Goal: Information Seeking & Learning: Understand process/instructions

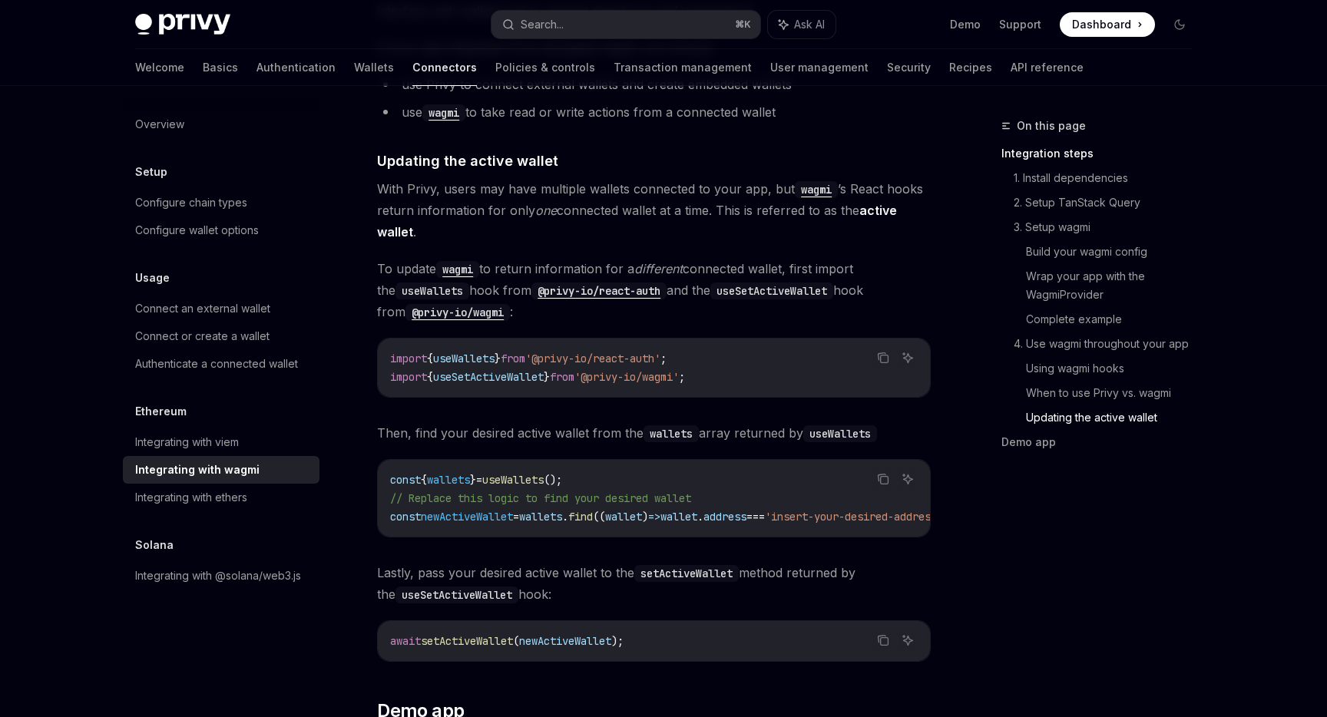
scroll to position [4153, 0]
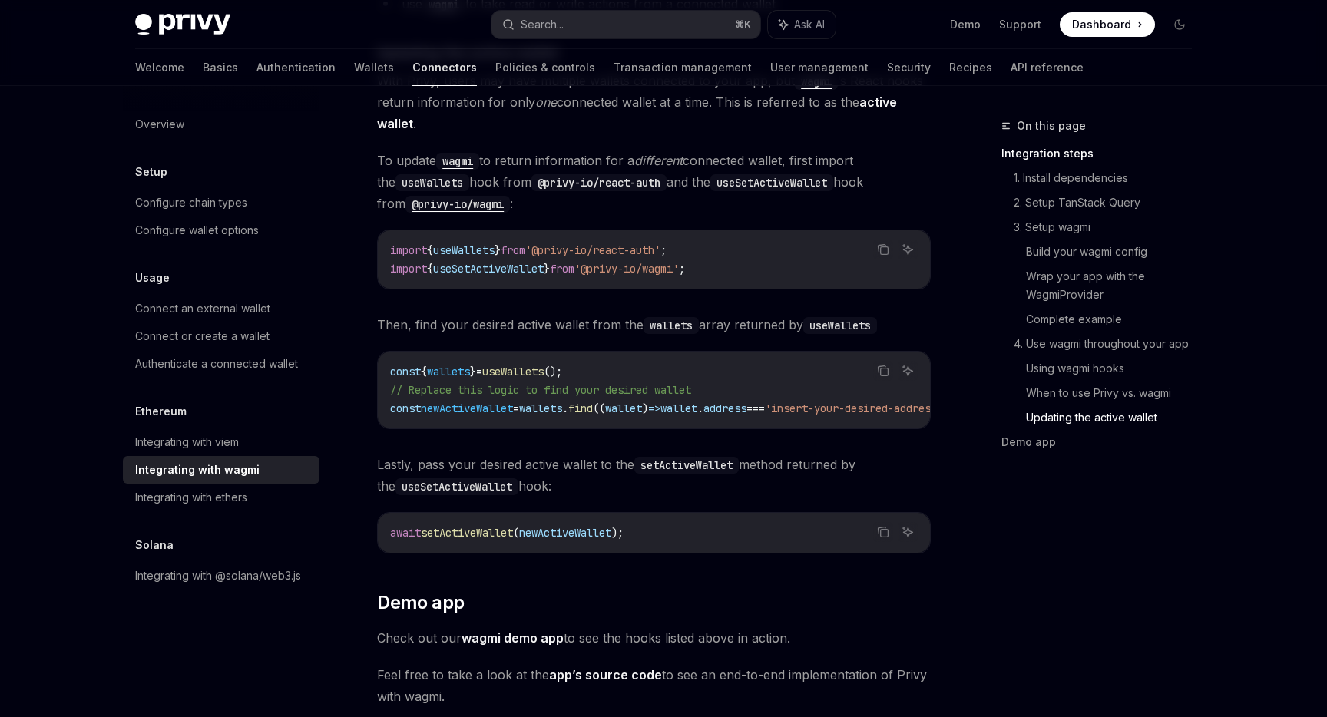
click at [610, 530] on span "newActiveWallet" at bounding box center [565, 533] width 92 height 14
click at [760, 524] on code "await setActiveWallet ( newActiveWallet );" at bounding box center [653, 533] width 527 height 18
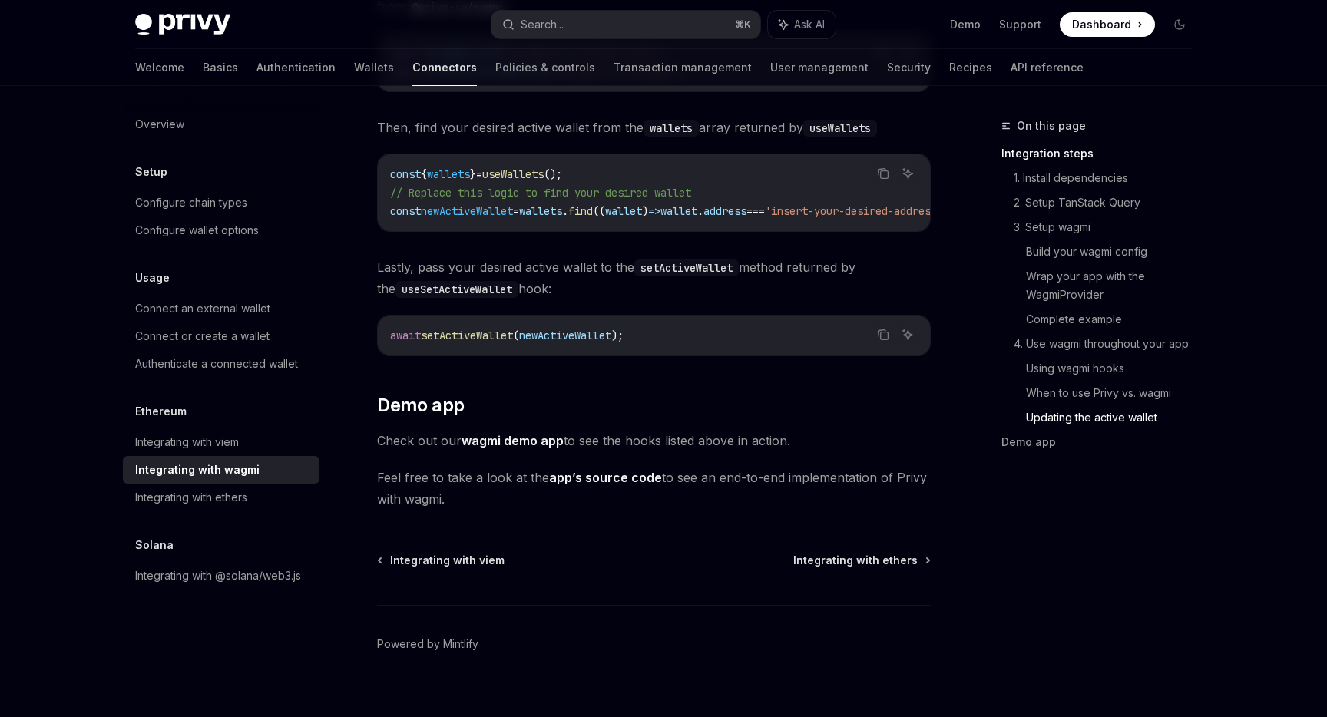
scroll to position [4351, 0]
click at [590, 475] on link "app’s source code" at bounding box center [605, 477] width 113 height 16
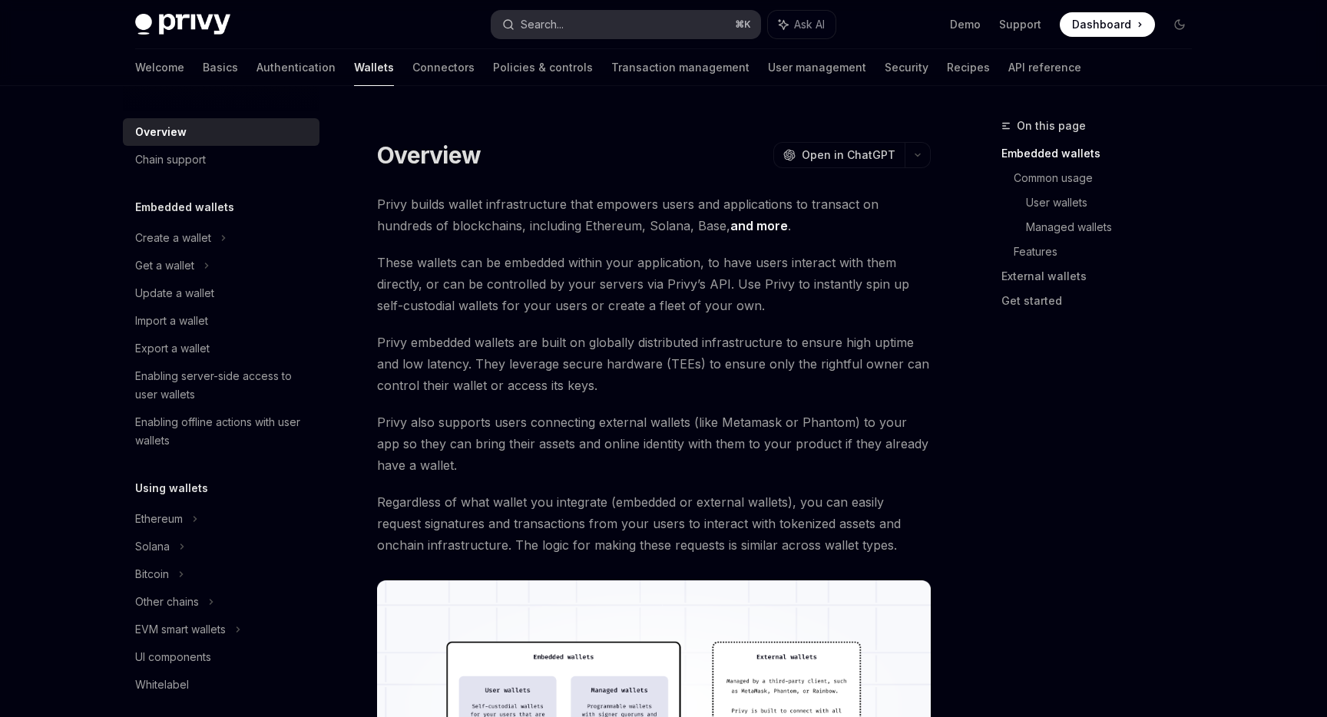
click at [603, 31] on button "Search... ⌘ K" at bounding box center [625, 25] width 269 height 28
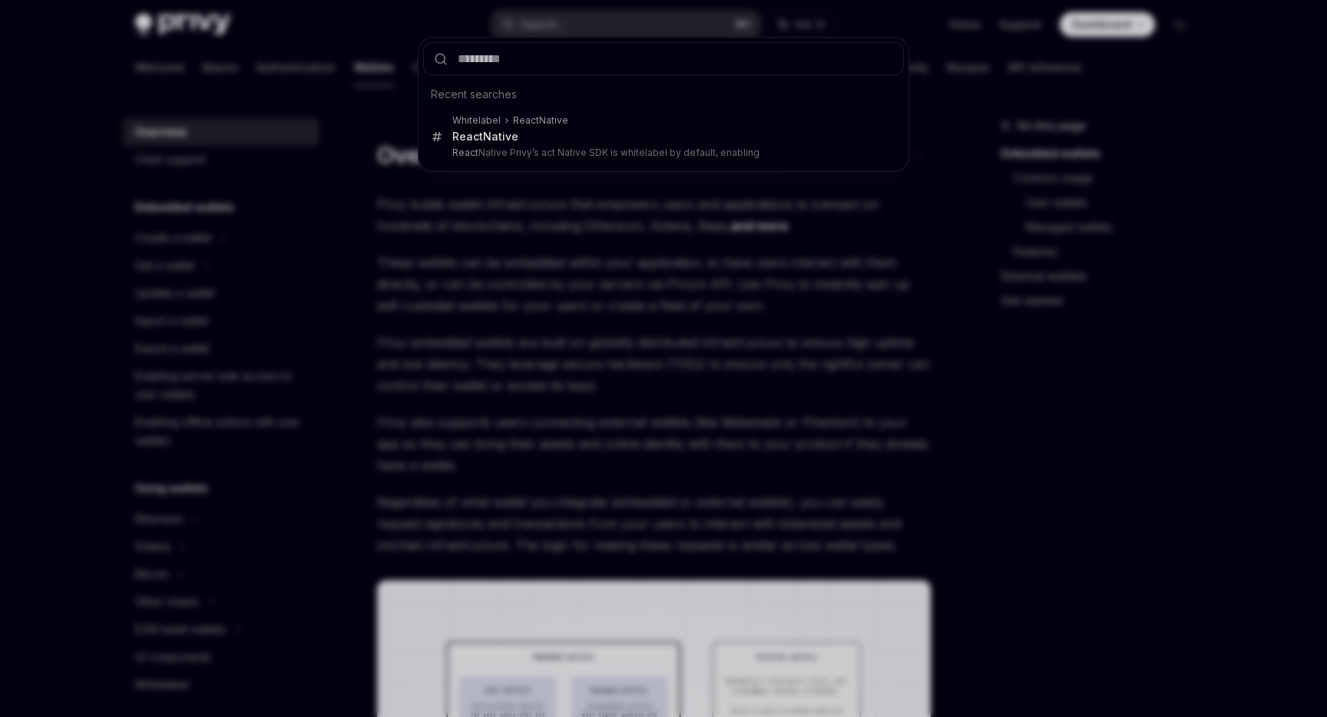
type input "**********"
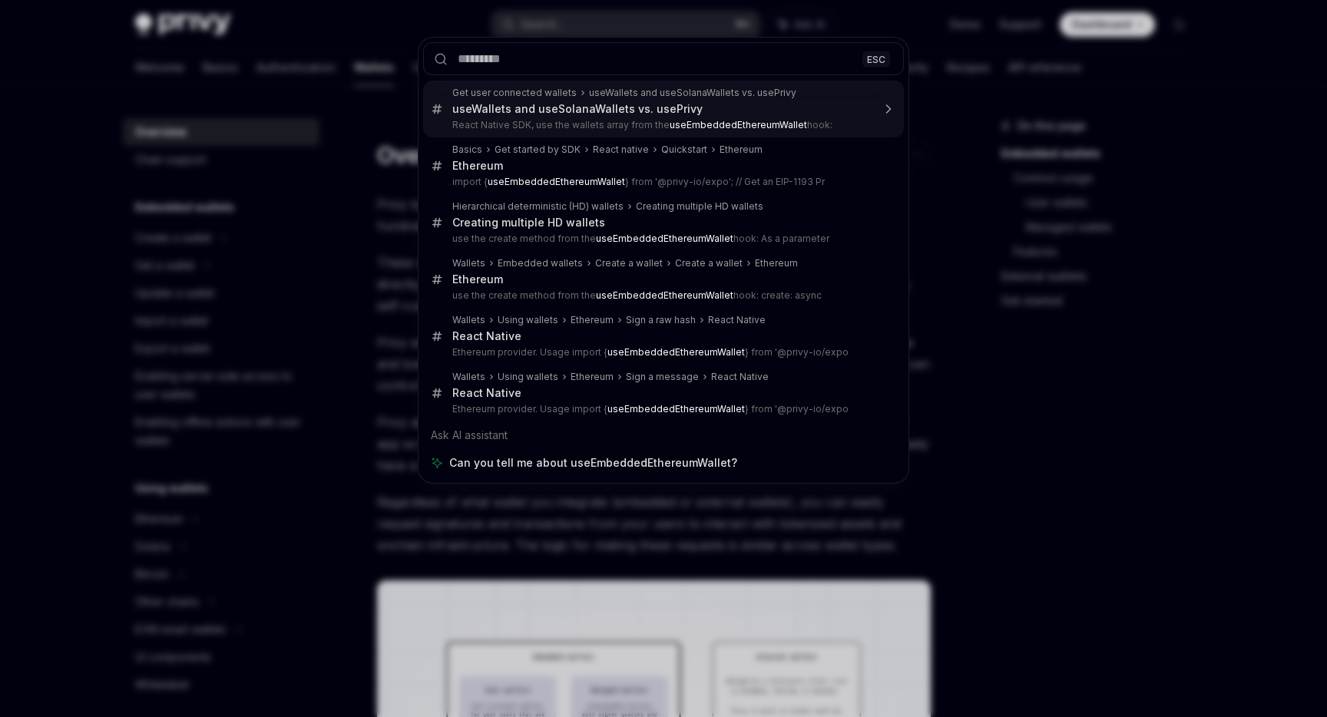
type textarea "*"
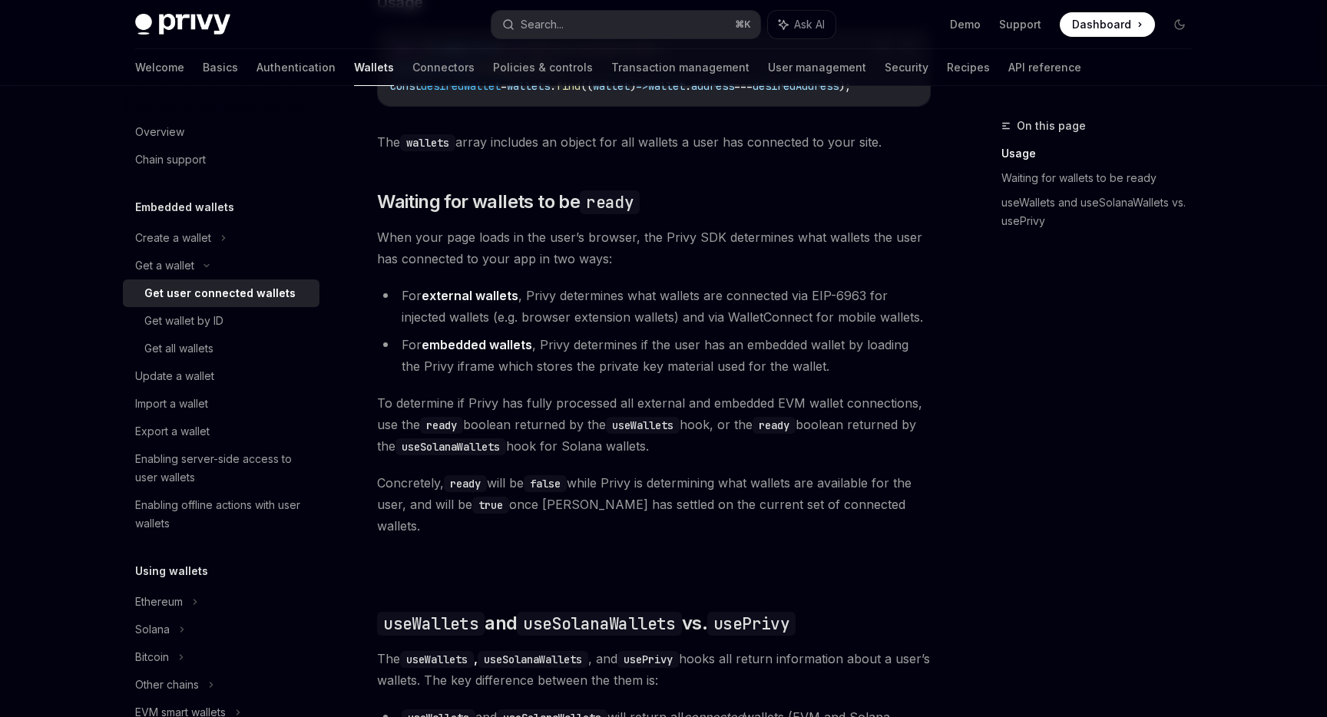
scroll to position [799, 0]
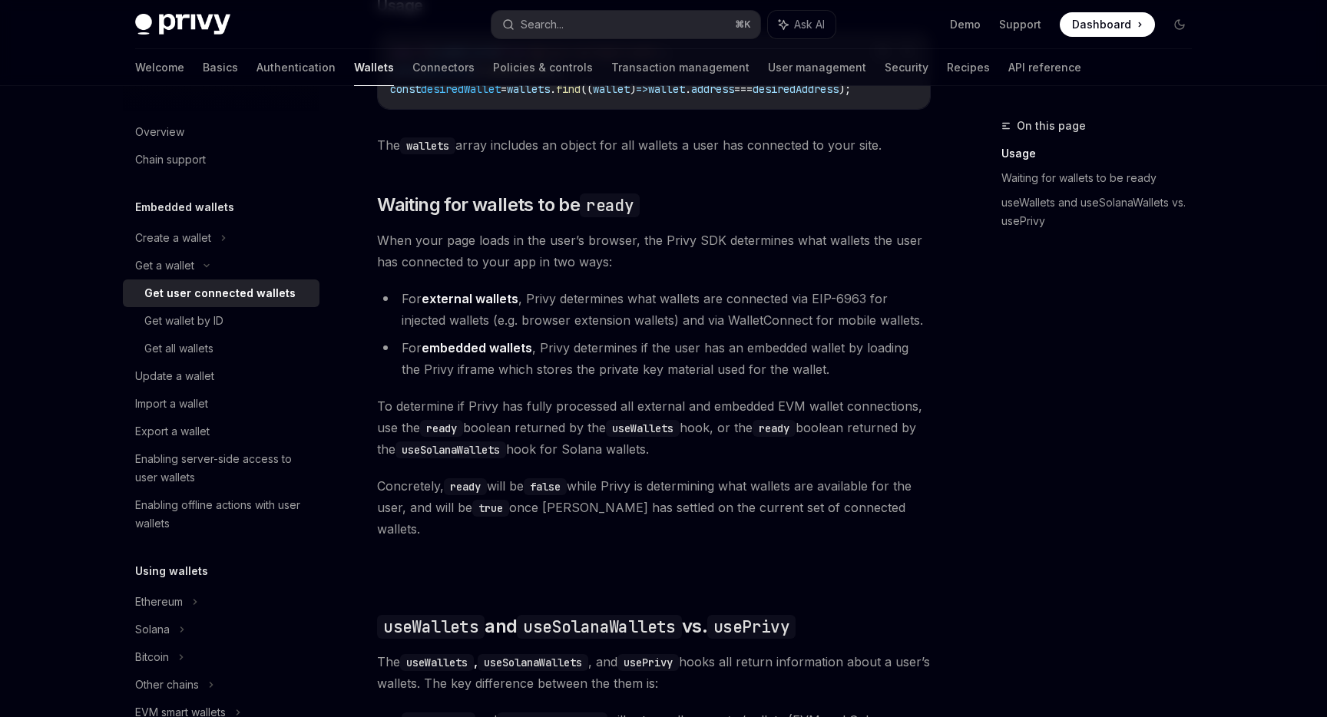
click at [647, 156] on span "The wallets array includes an object for all wallets a user has connected to yo…" at bounding box center [654, 144] width 554 height 21
click at [656, 35] on button "Search... ⌘ K" at bounding box center [625, 25] width 269 height 28
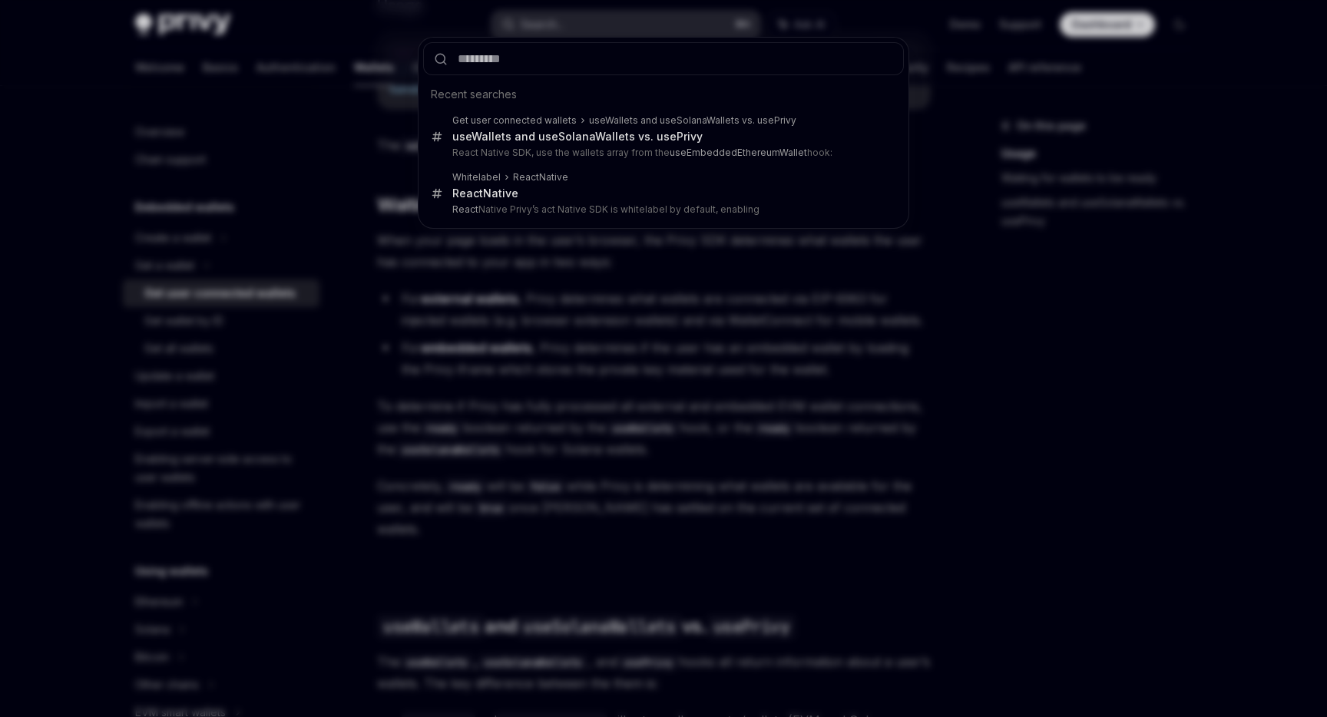
type input "**********"
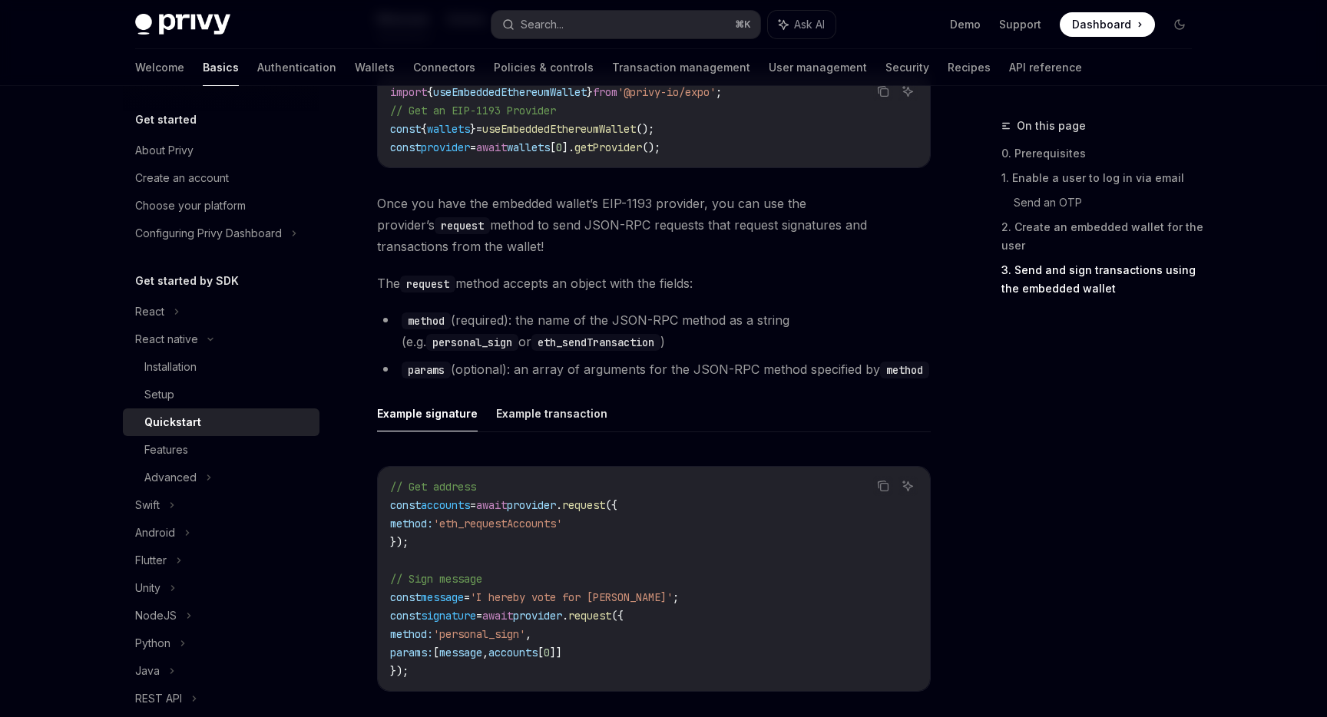
scroll to position [1826, 0]
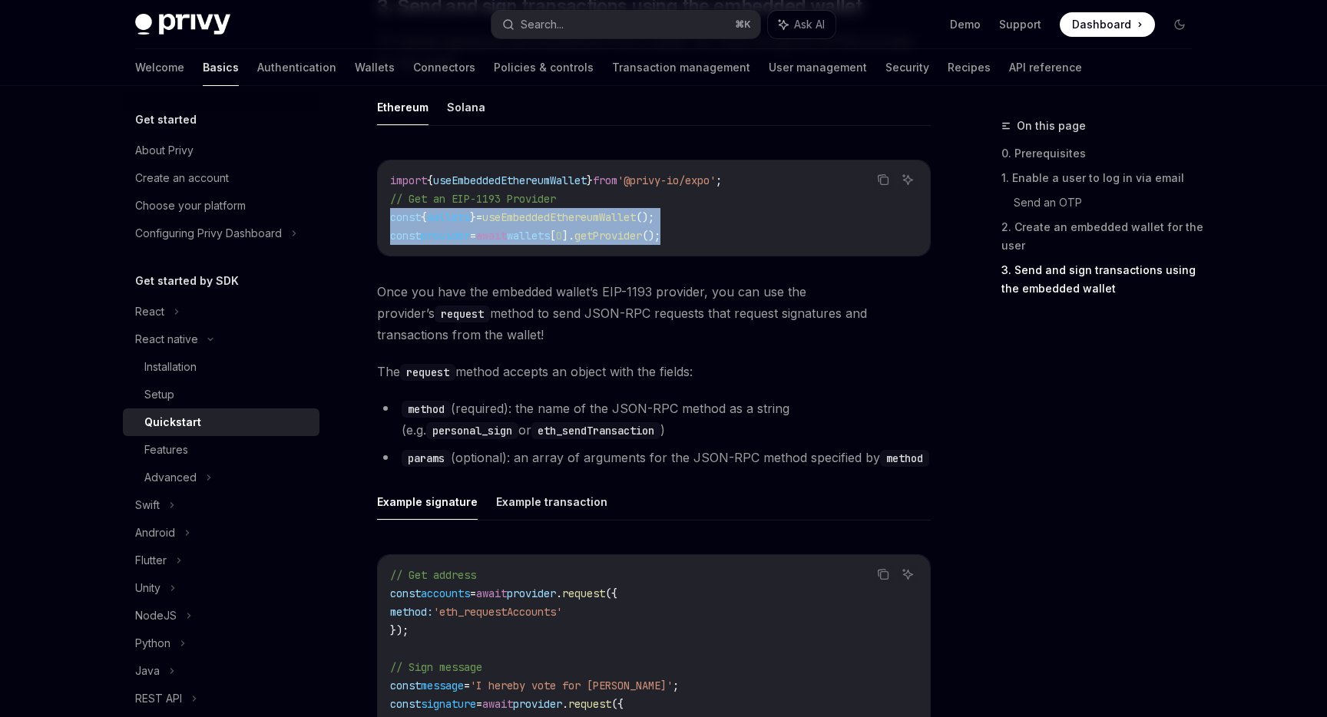
drag, startPoint x: 716, startPoint y: 233, endPoint x: 386, endPoint y: 223, distance: 329.5
click at [385, 223] on div "import { useEmbeddedEthereumWallet } from '@privy-io/expo' ; // Get an EIP-1193…" at bounding box center [654, 207] width 552 height 95
copy code "const { wallets } = useEmbeddedEthereumWallet (); const provider = await wallet…"
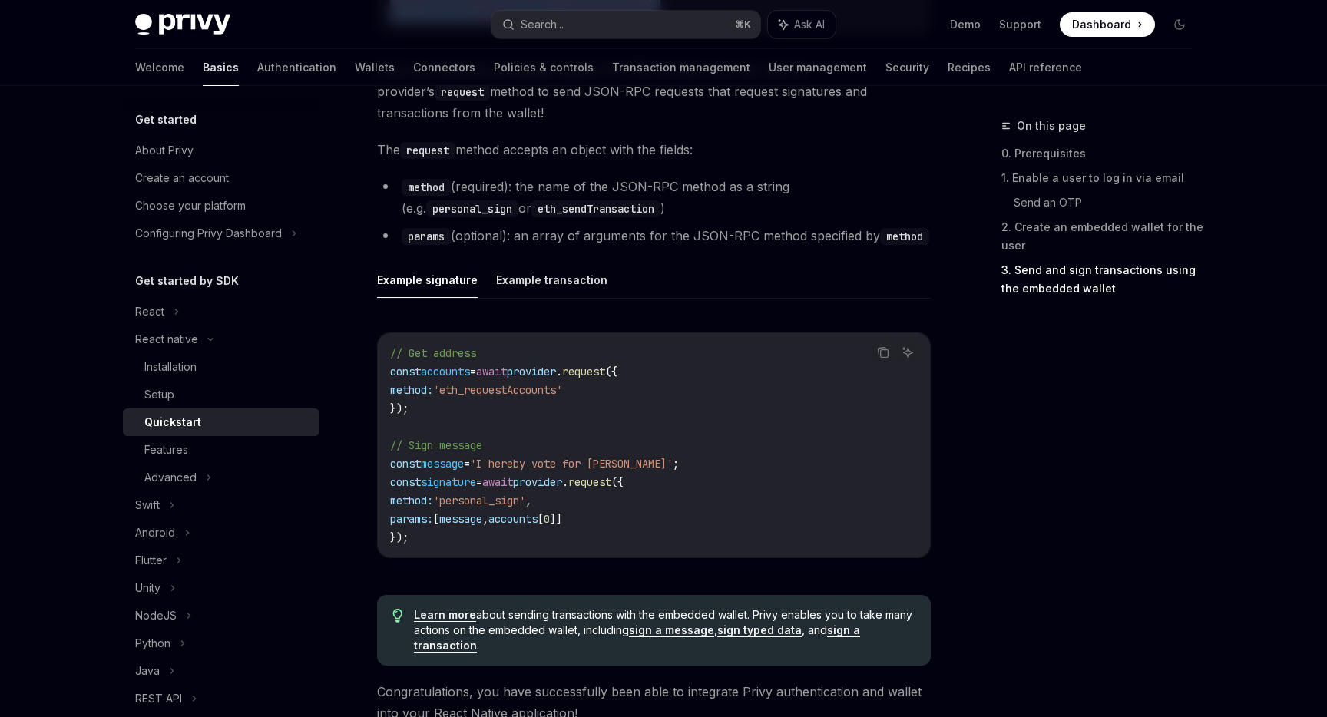
scroll to position [2047, 0]
click at [564, 273] on button "Example transaction" at bounding box center [551, 281] width 111 height 36
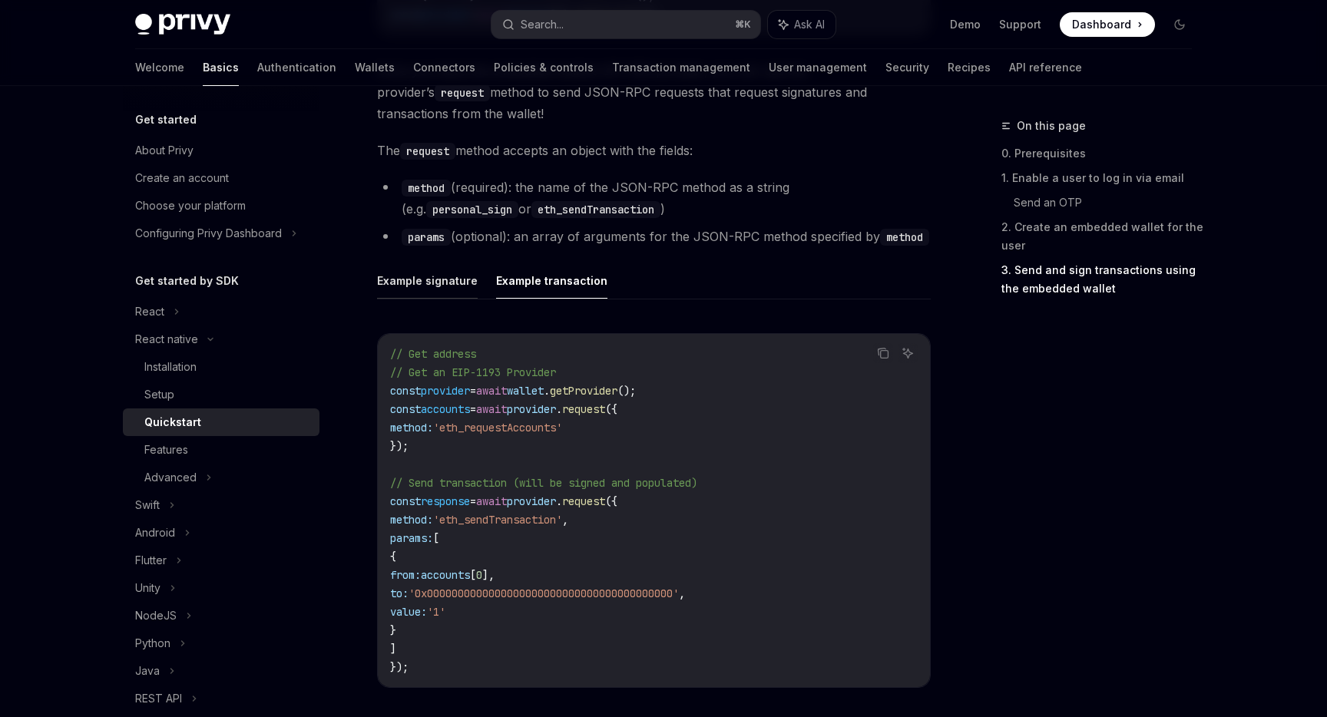
click at [455, 295] on button "Example signature" at bounding box center [427, 281] width 101 height 36
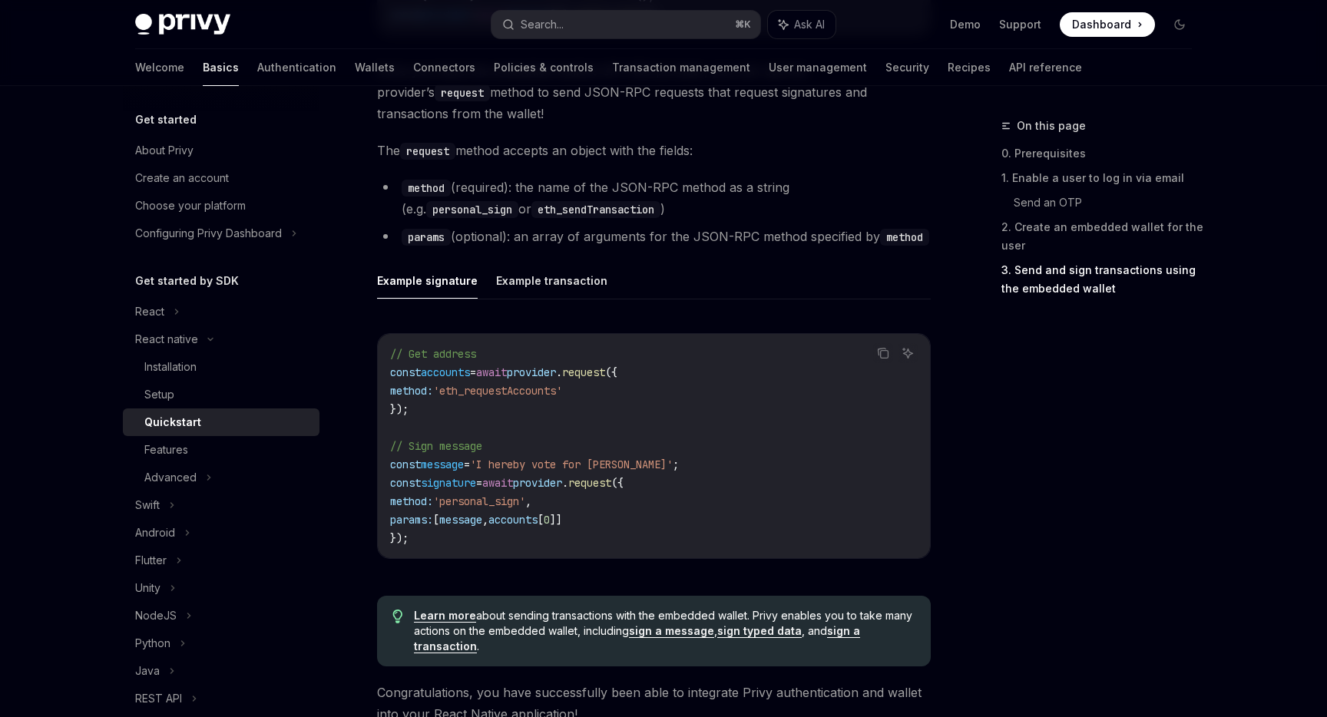
click at [455, 290] on button "Example signature" at bounding box center [427, 281] width 101 height 36
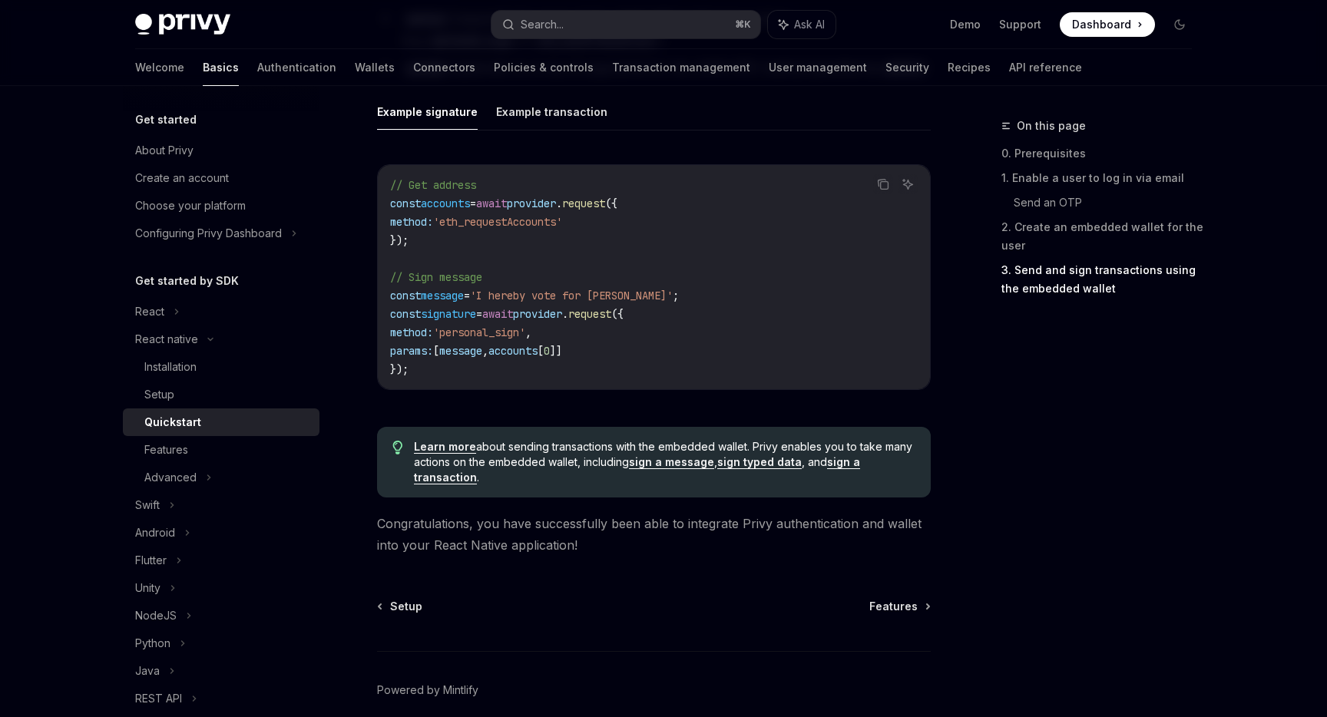
scroll to position [2218, 0]
click at [164, 460] on link "Features" at bounding box center [221, 450] width 197 height 28
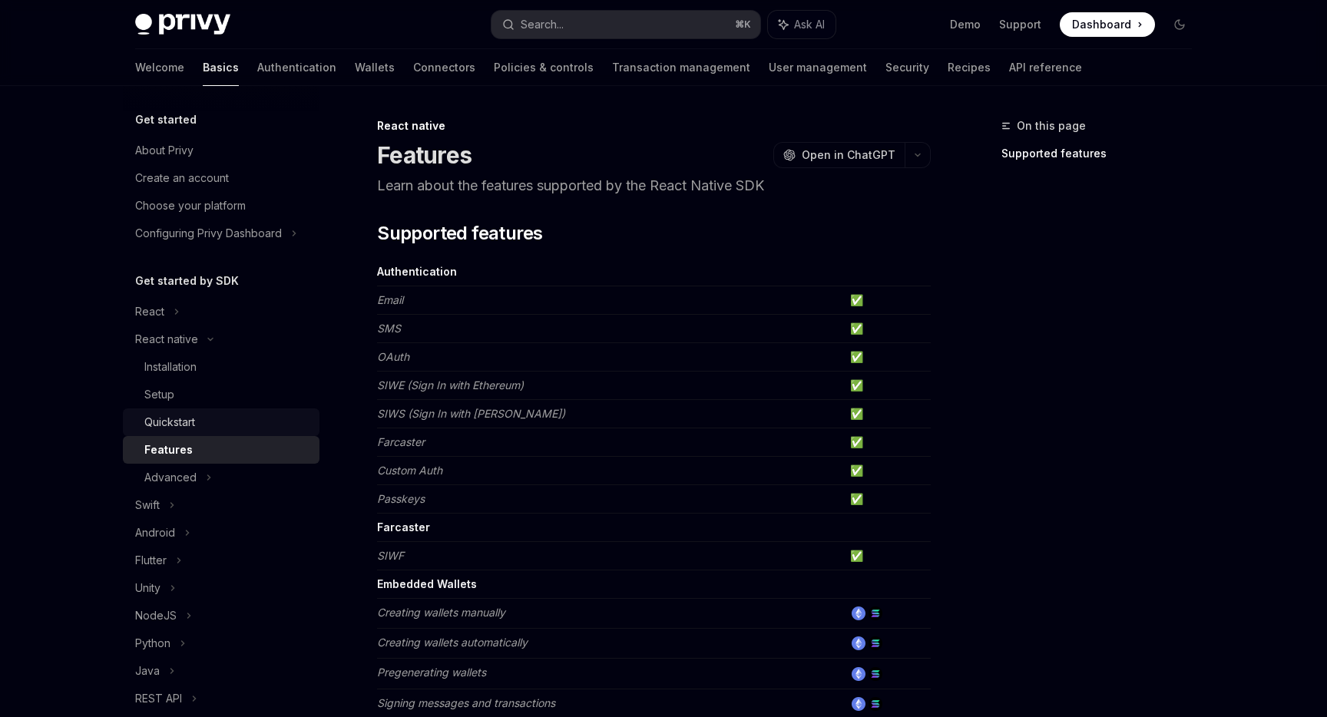
click at [223, 415] on div "Quickstart" at bounding box center [227, 422] width 166 height 18
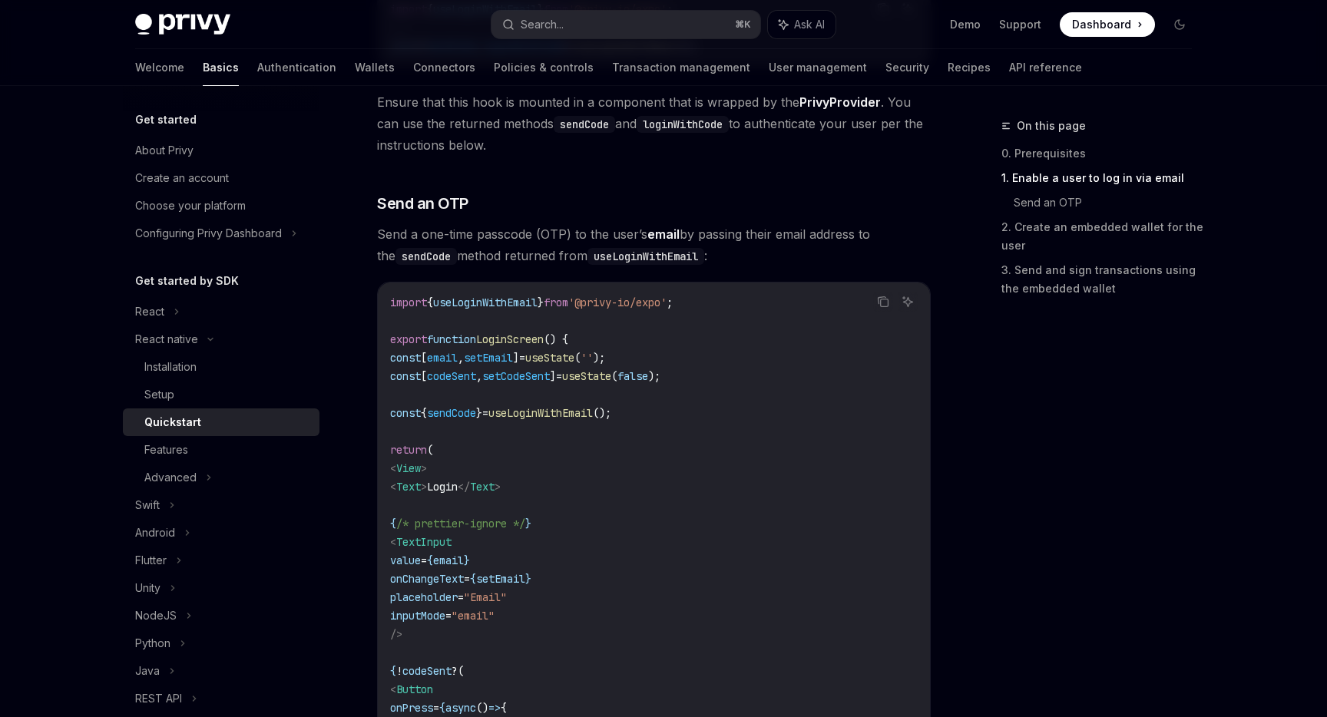
scroll to position [551, 0]
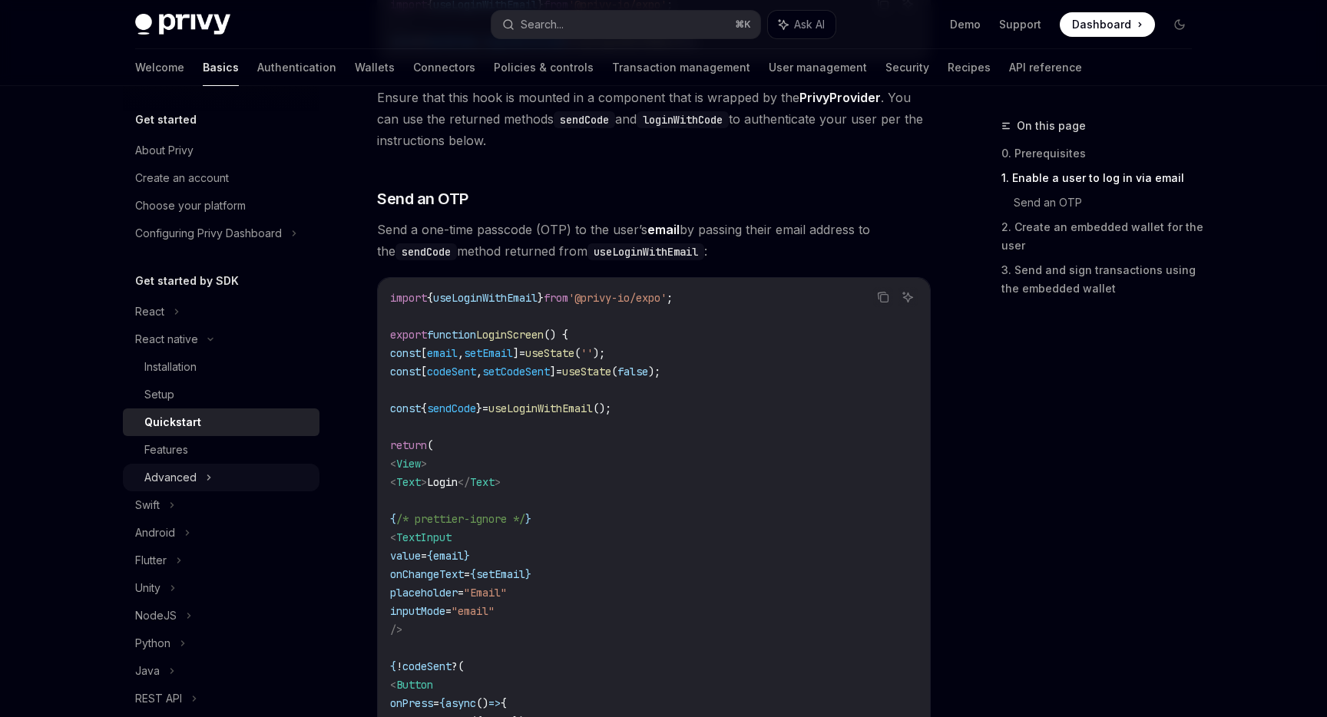
click at [230, 466] on div "Advanced" at bounding box center [221, 478] width 197 height 28
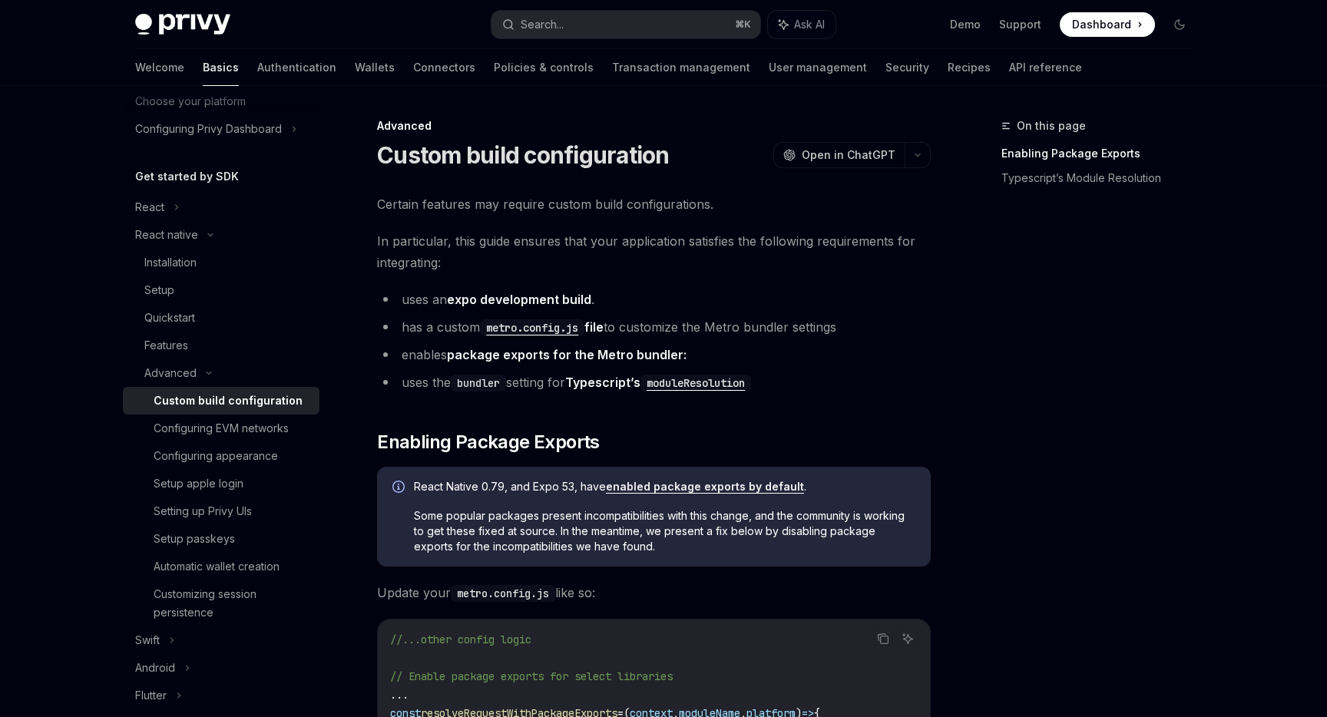
scroll to position [106, 0]
click at [249, 478] on div "Setup apple login" at bounding box center [232, 482] width 157 height 18
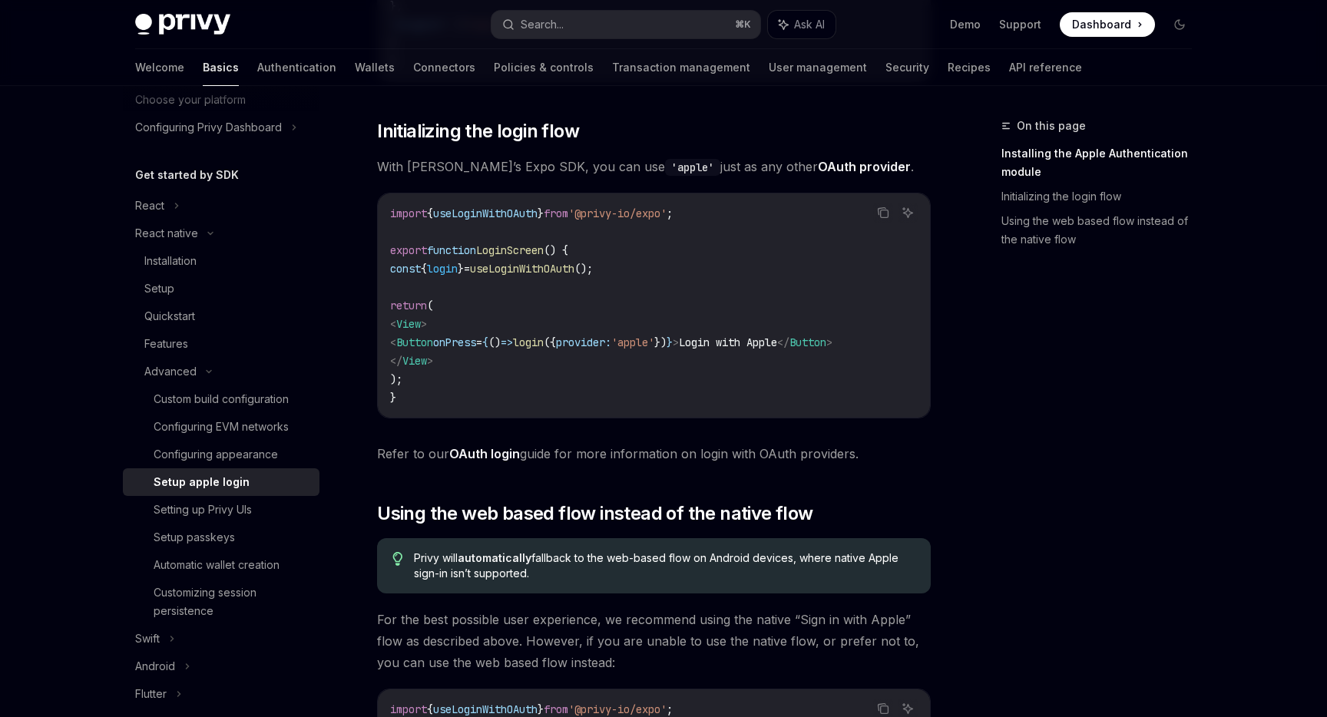
scroll to position [734, 0]
click at [225, 531] on div "Setup passkeys" at bounding box center [194, 537] width 81 height 18
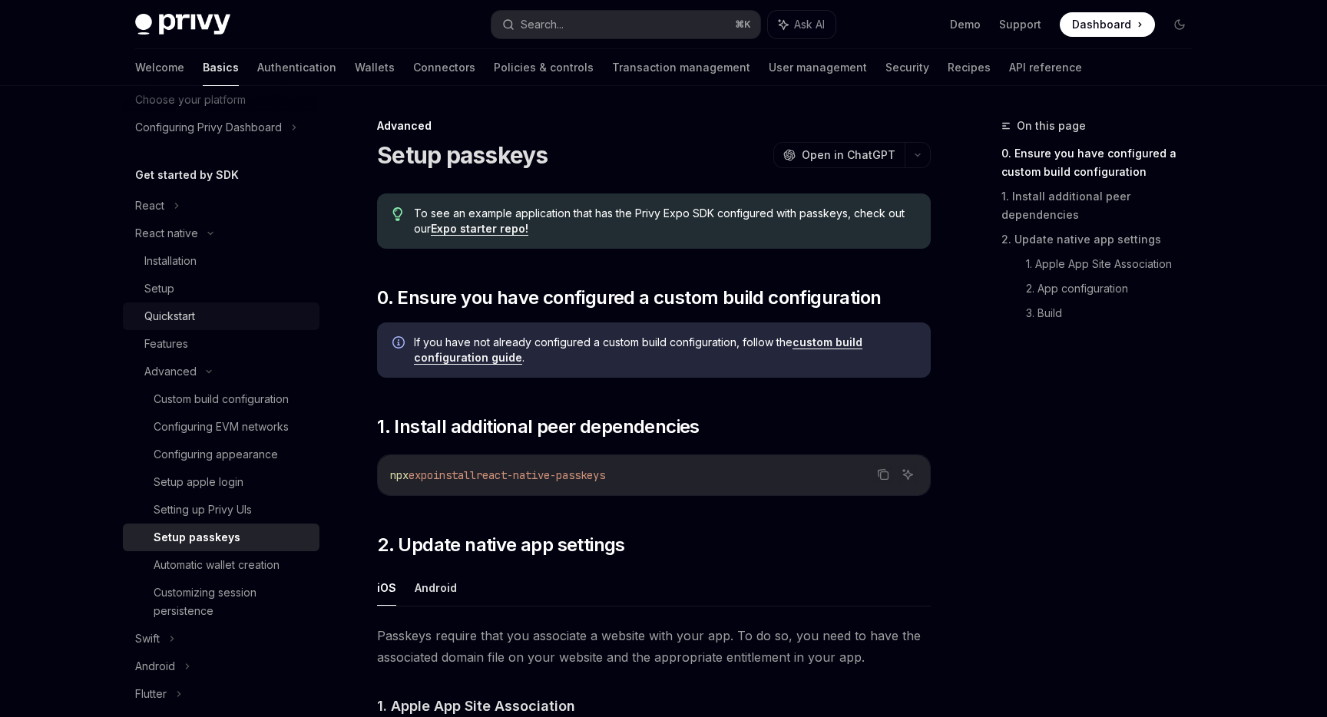
click at [217, 319] on div "Quickstart" at bounding box center [227, 316] width 166 height 18
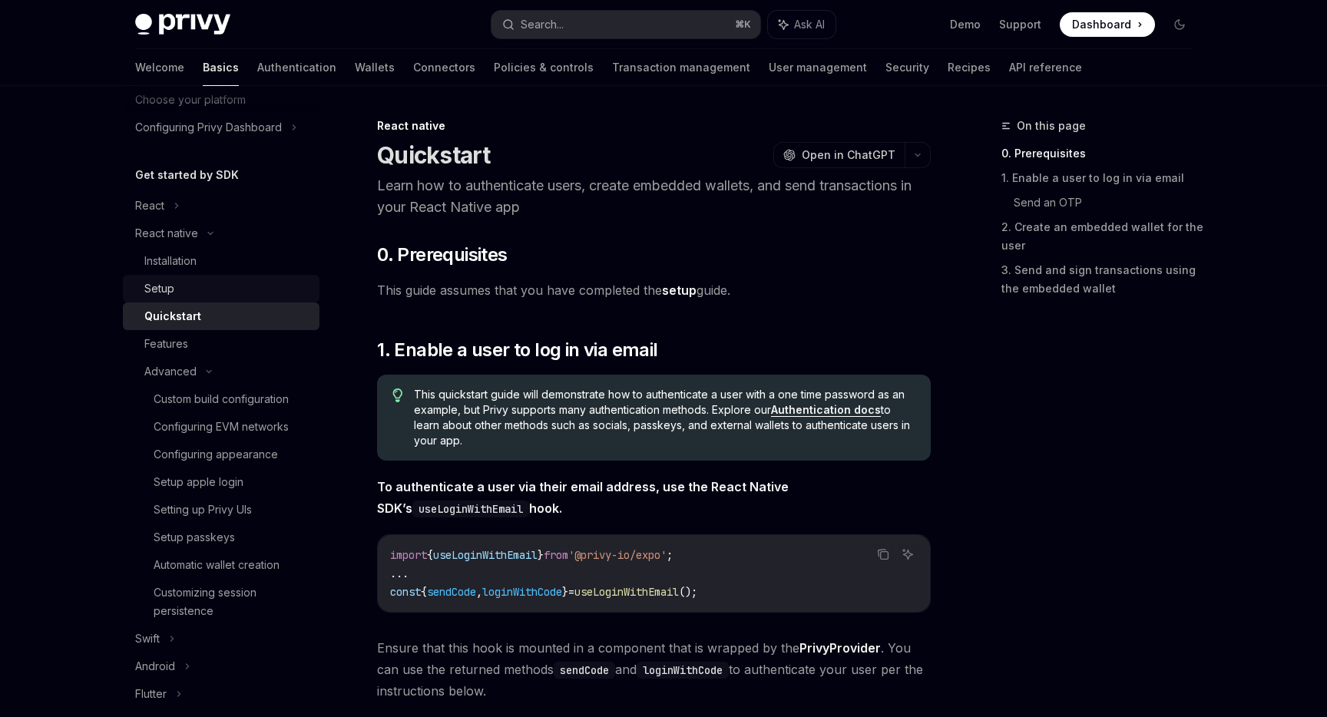
click at [223, 298] on link "Setup" at bounding box center [221, 289] width 197 height 28
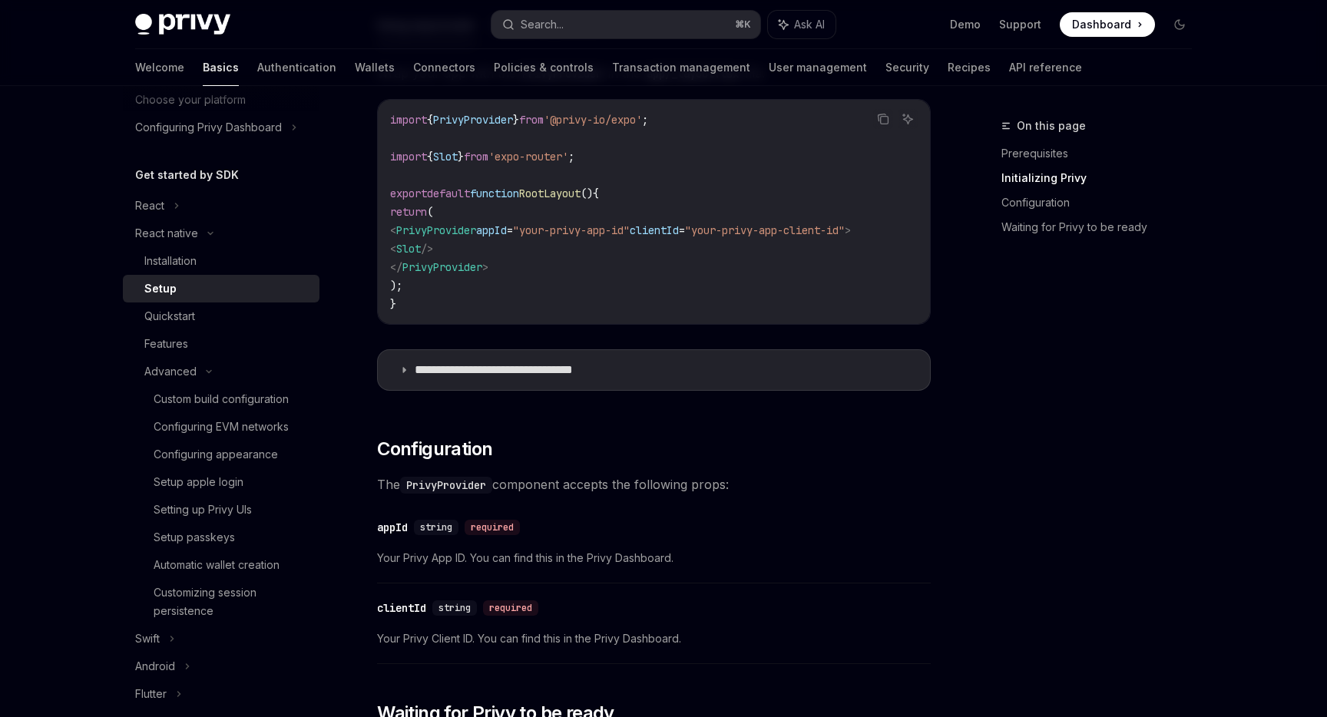
scroll to position [515, 0]
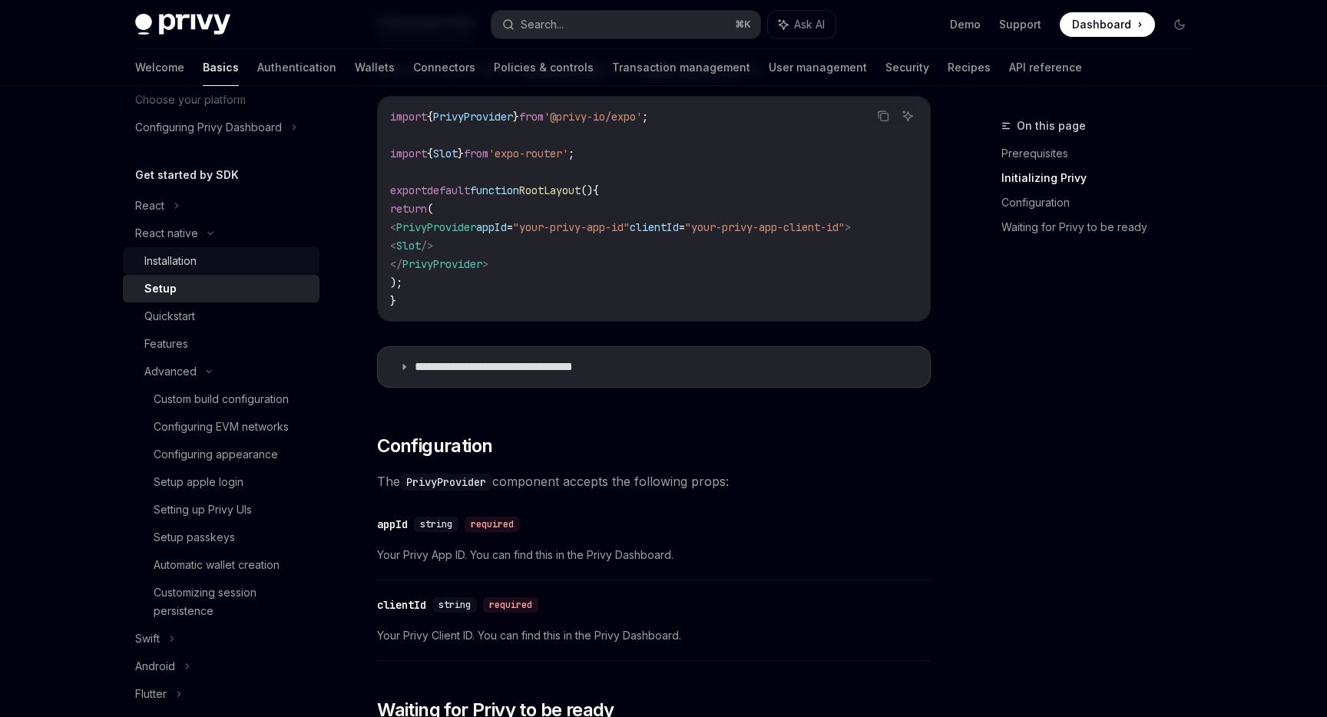
click at [215, 256] on div "Installation" at bounding box center [227, 261] width 166 height 18
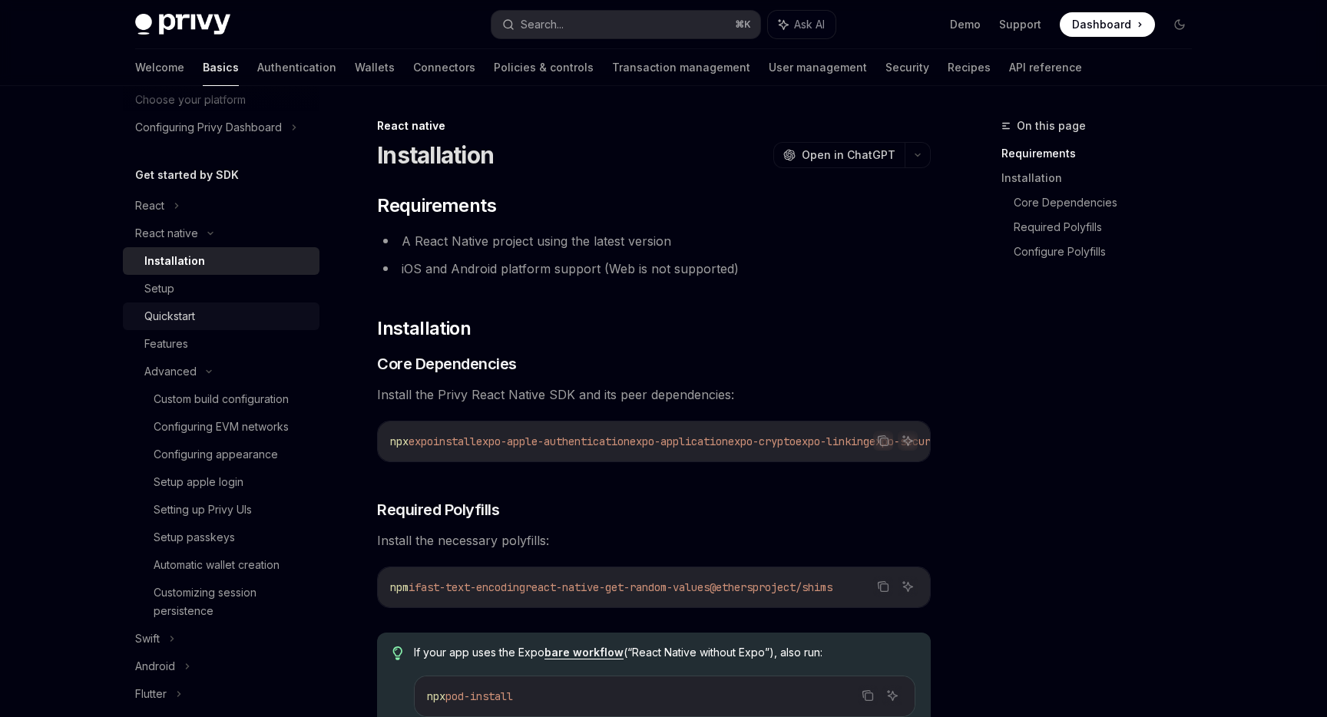
click at [215, 308] on div "Quickstart" at bounding box center [227, 316] width 166 height 18
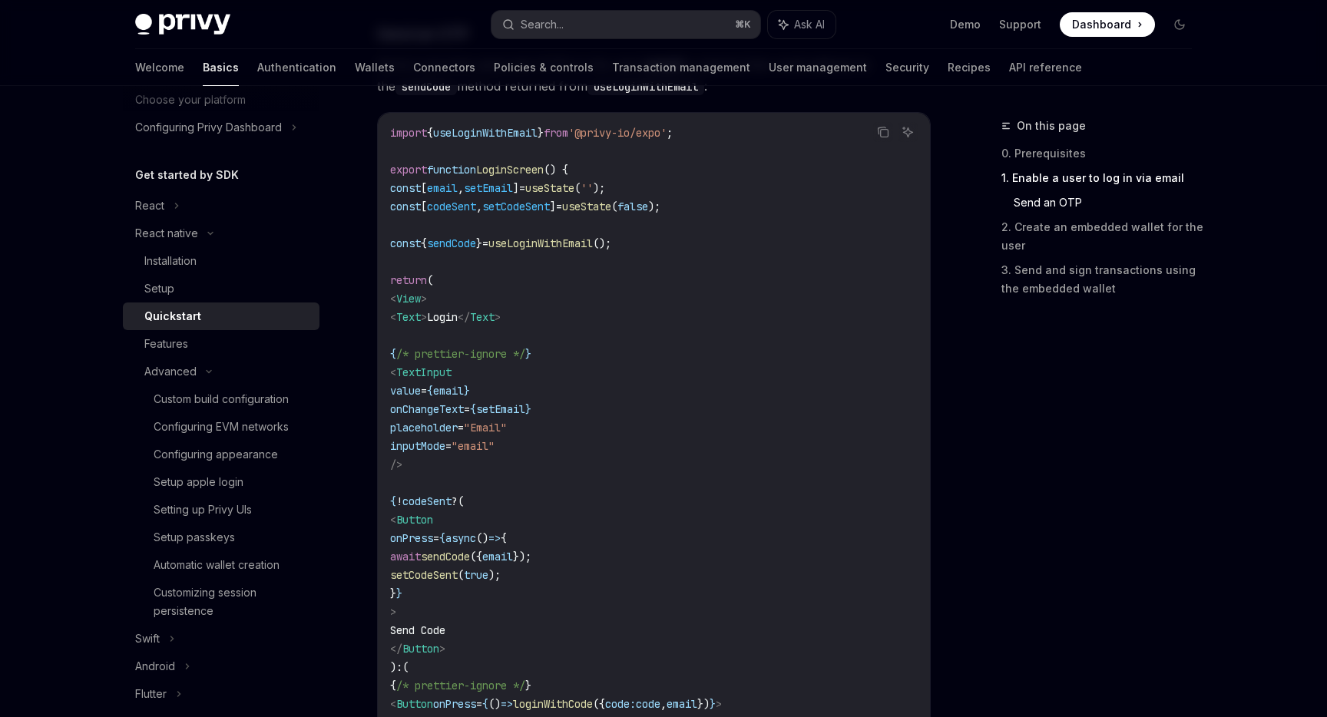
scroll to position [715, 0]
click at [1035, 240] on link "2. Create an embedded wallet for the user" at bounding box center [1102, 236] width 203 height 43
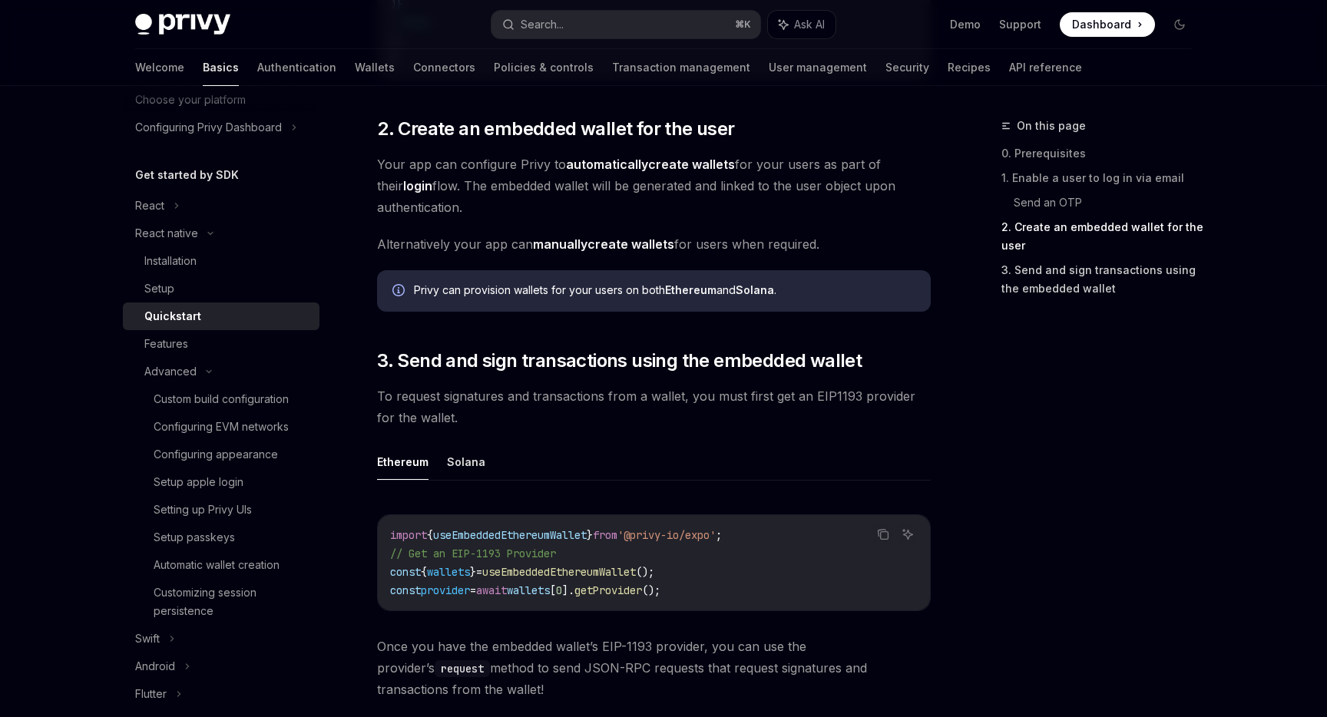
click at [1042, 274] on link "3. Send and sign transactions using the embedded wallet" at bounding box center [1102, 279] width 203 height 43
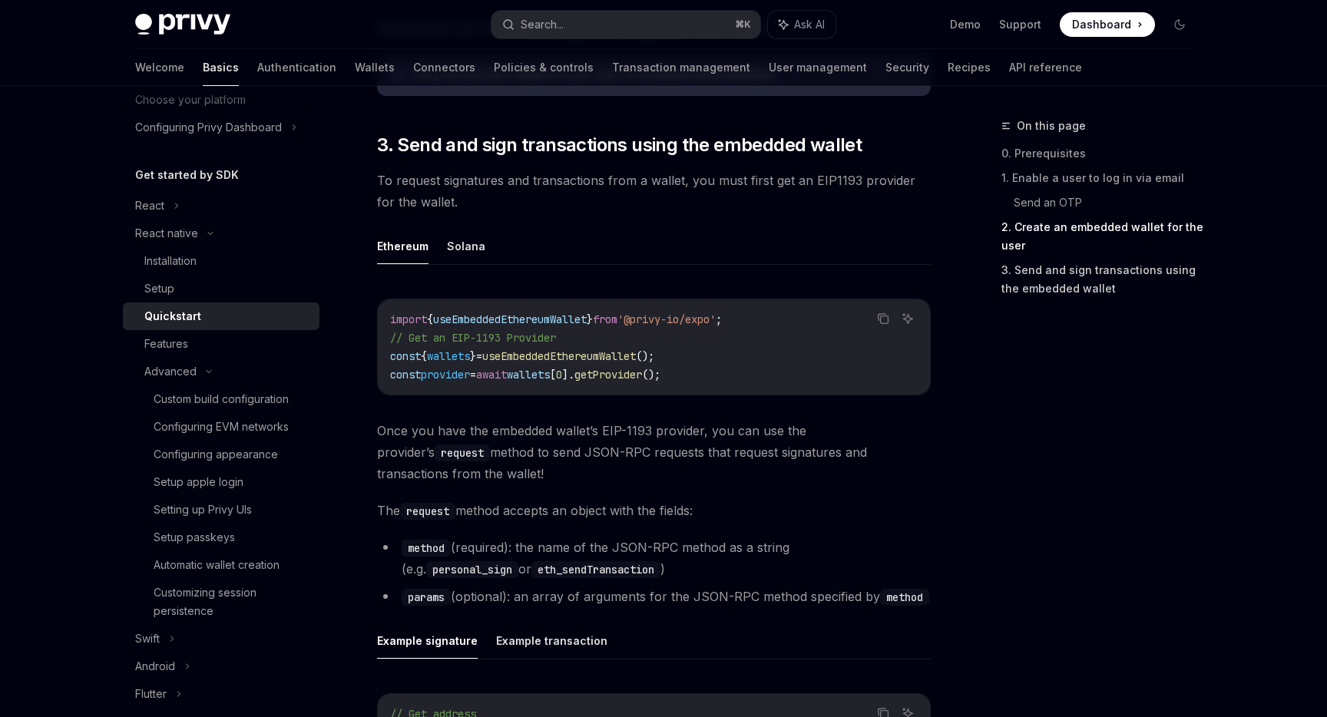
scroll to position [1703, 0]
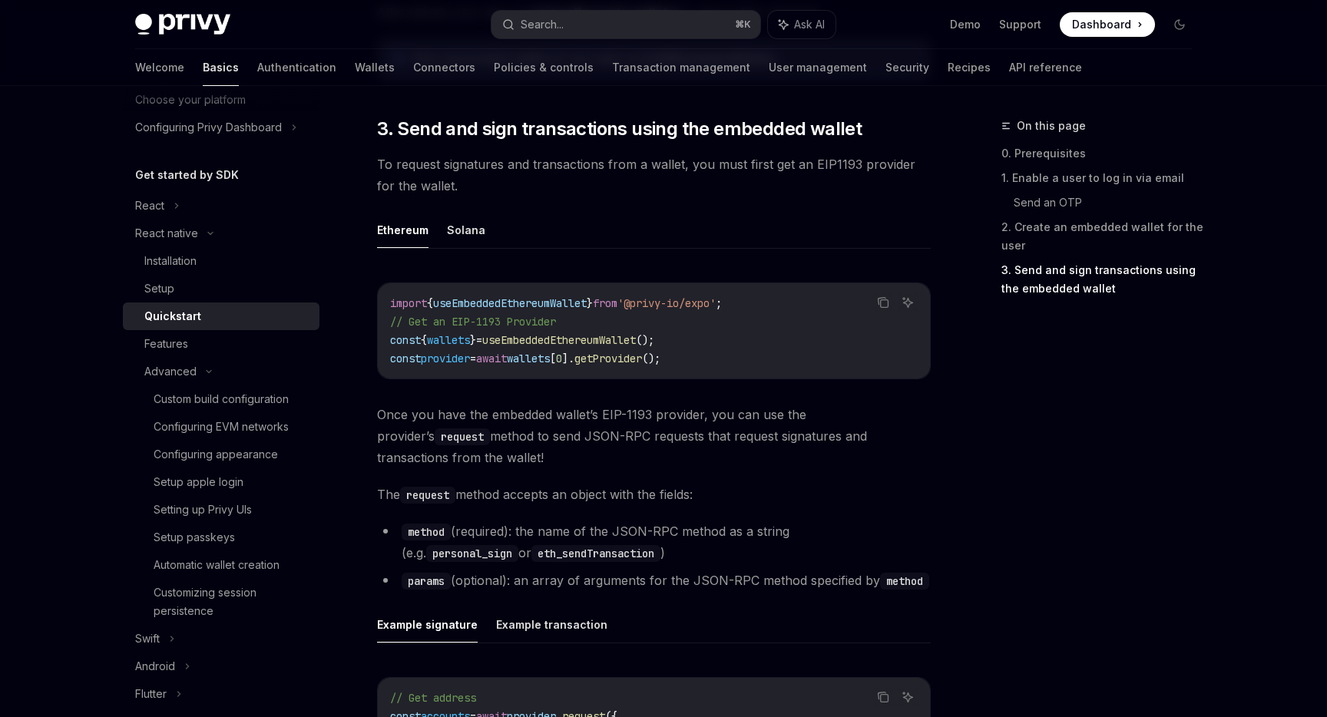
click at [1042, 274] on link "3. Send and sign transactions using the embedded wallet" at bounding box center [1102, 279] width 203 height 43
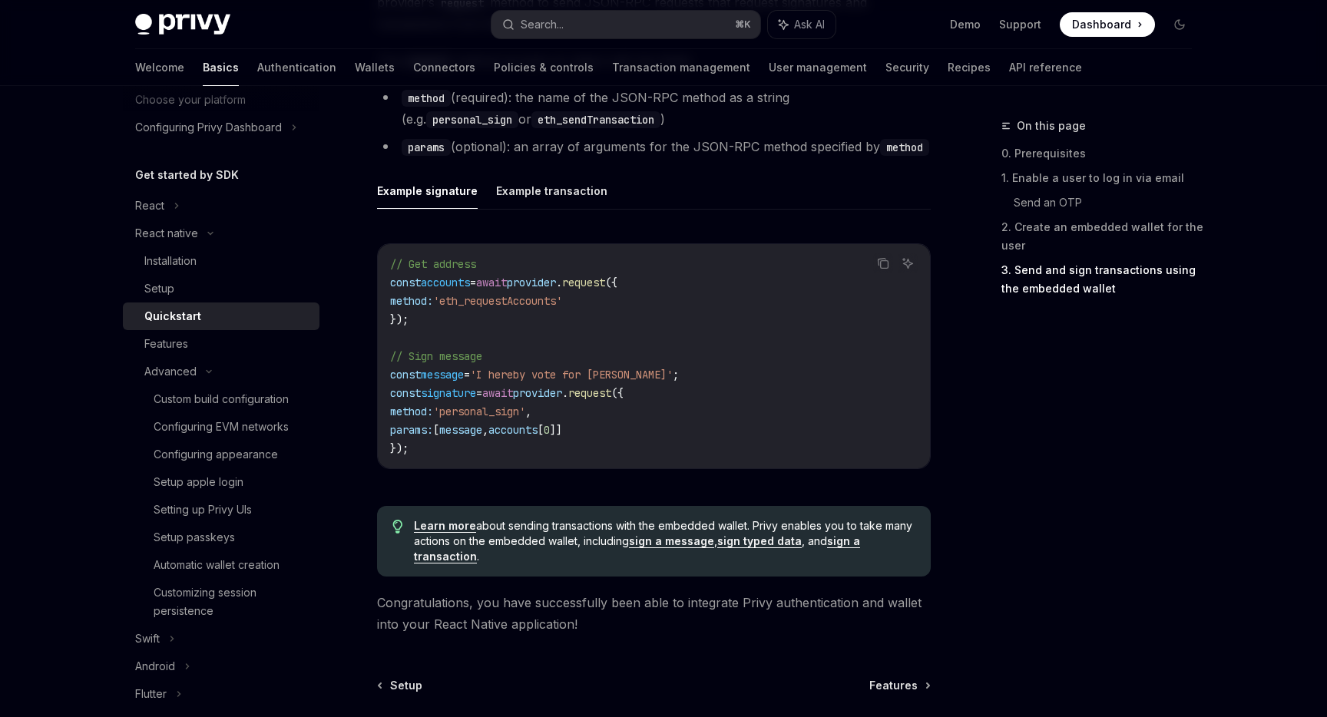
scroll to position [2138, 0]
click at [415, 311] on code "// Get address const accounts = await provider . request ({ method: 'eth_reques…" at bounding box center [653, 355] width 527 height 203
drag, startPoint x: 419, startPoint y: 315, endPoint x: 382, endPoint y: 289, distance: 45.8
click at [382, 289] on div "// Get address const accounts = await provider . request ({ method: 'eth_reques…" at bounding box center [654, 355] width 552 height 224
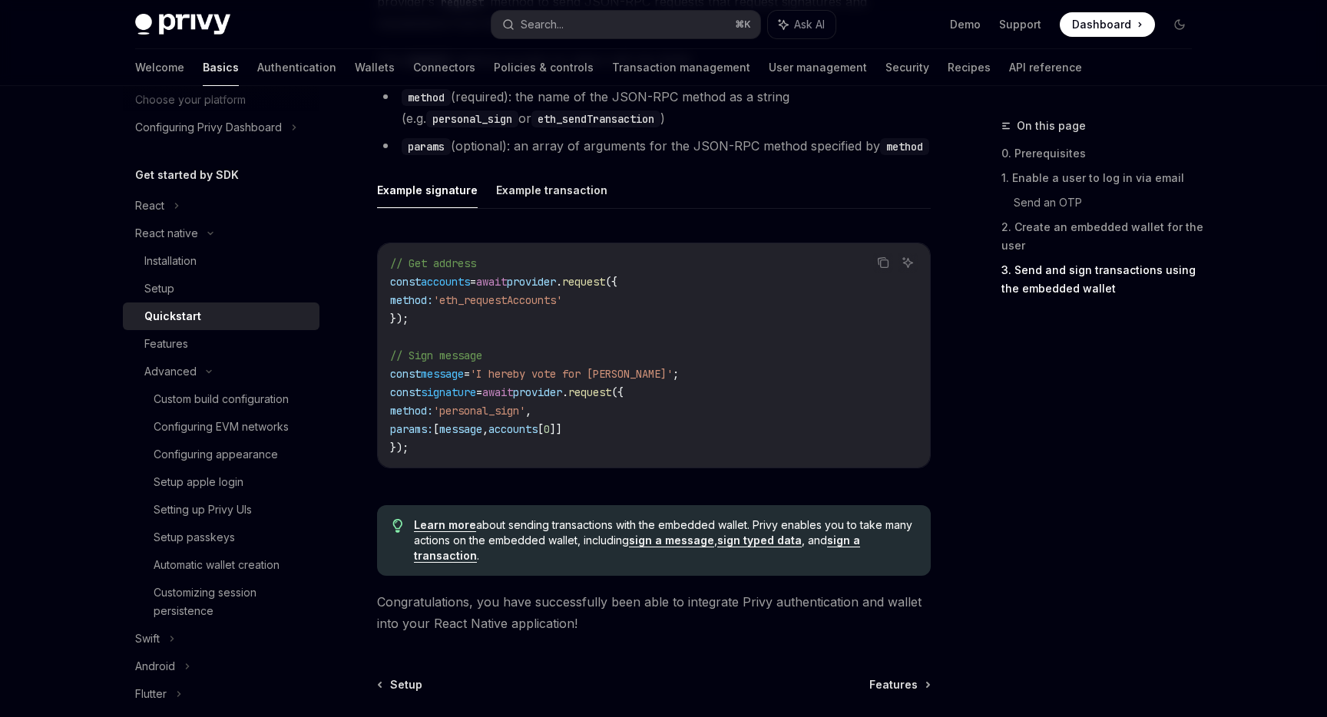
click at [451, 460] on div "// Get address const accounts = await provider . request ({ method: 'eth_reques…" at bounding box center [654, 355] width 552 height 224
drag, startPoint x: 422, startPoint y: 331, endPoint x: 382, endPoint y: 283, distance: 61.6
click at [382, 283] on div "// Get address const accounts = await provider . request ({ method: 'eth_reques…" at bounding box center [654, 355] width 552 height 224
copy code "const accounts = await provider . request ({ method: 'eth_requestAccounts' });"
click at [453, 359] on span "// Sign message" at bounding box center [436, 356] width 92 height 14
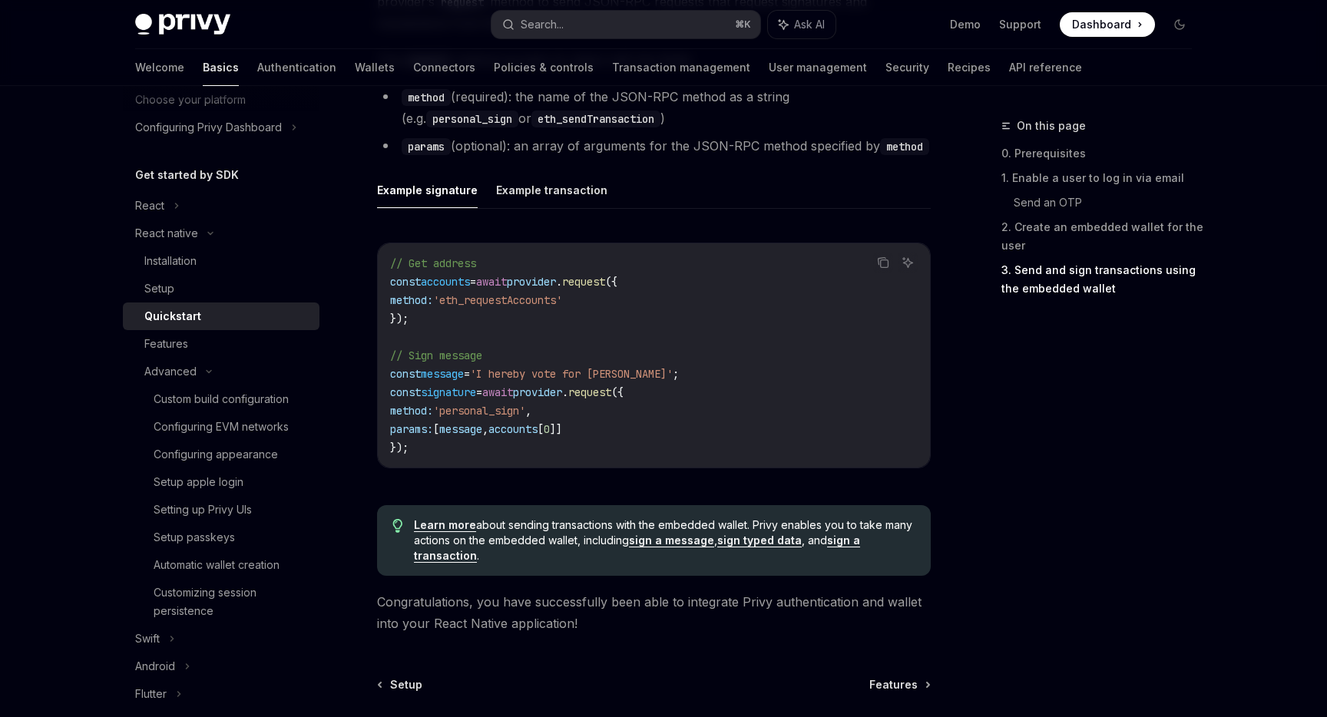
click at [479, 409] on span "'personal_sign'" at bounding box center [479, 411] width 92 height 14
click at [518, 406] on span "'personal_sign'" at bounding box center [479, 411] width 92 height 14
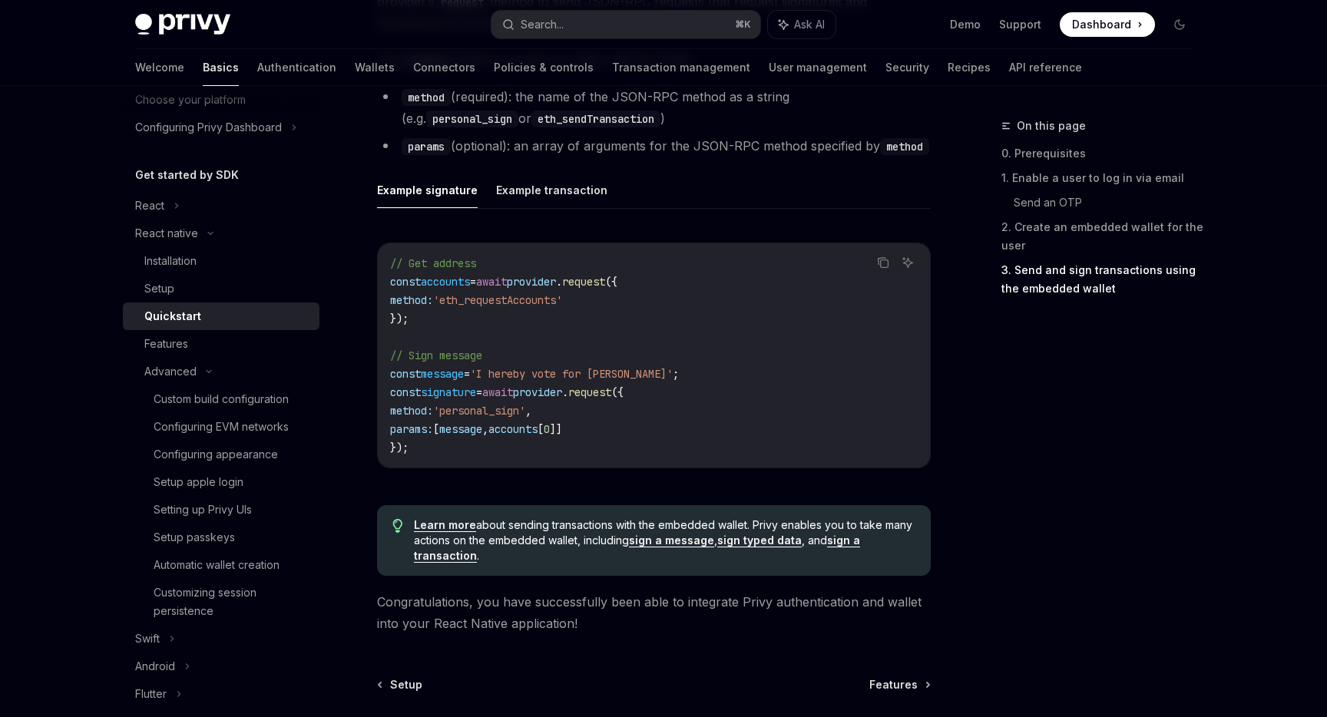
click at [513, 395] on span "await" at bounding box center [497, 392] width 31 height 14
click at [613, 338] on code "// Get address const accounts = await provider . request ({ method: 'eth_reques…" at bounding box center [653, 355] width 527 height 203
click at [532, 206] on button "Example transaction" at bounding box center [551, 190] width 111 height 36
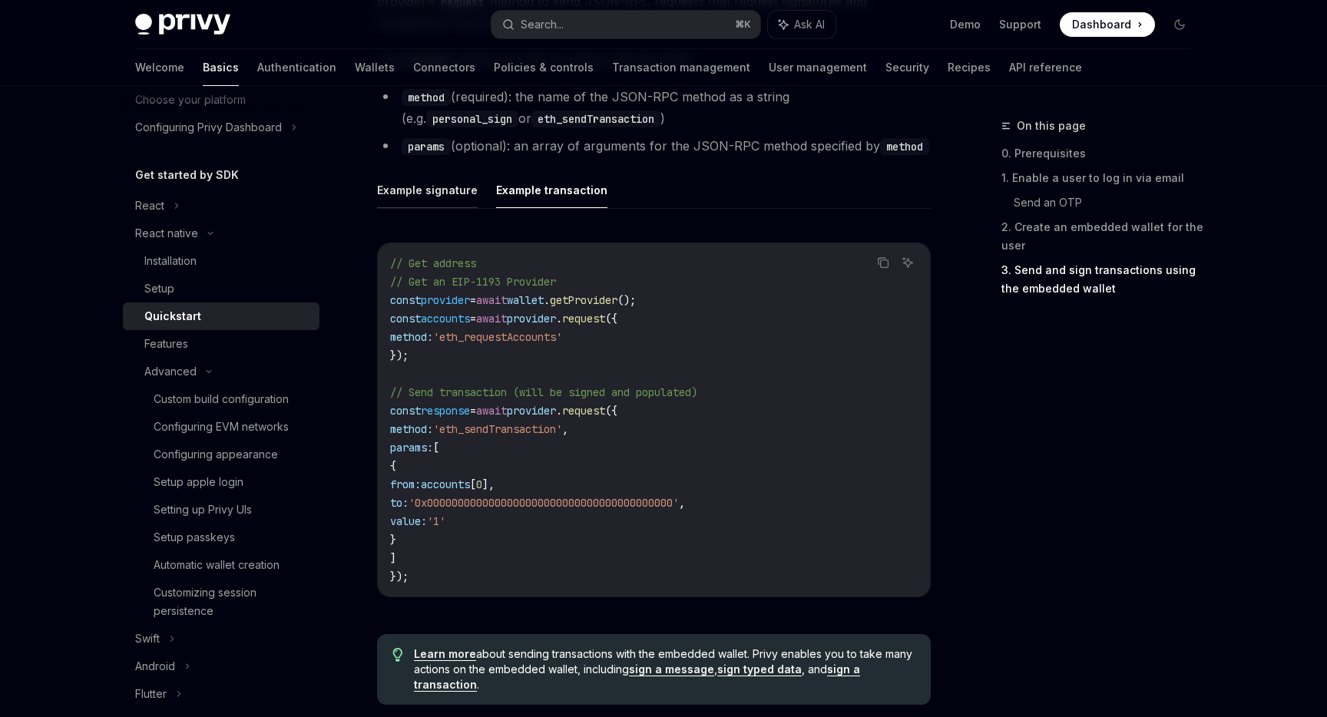
click at [405, 200] on button "Example signature" at bounding box center [427, 190] width 101 height 36
type textarea "*"
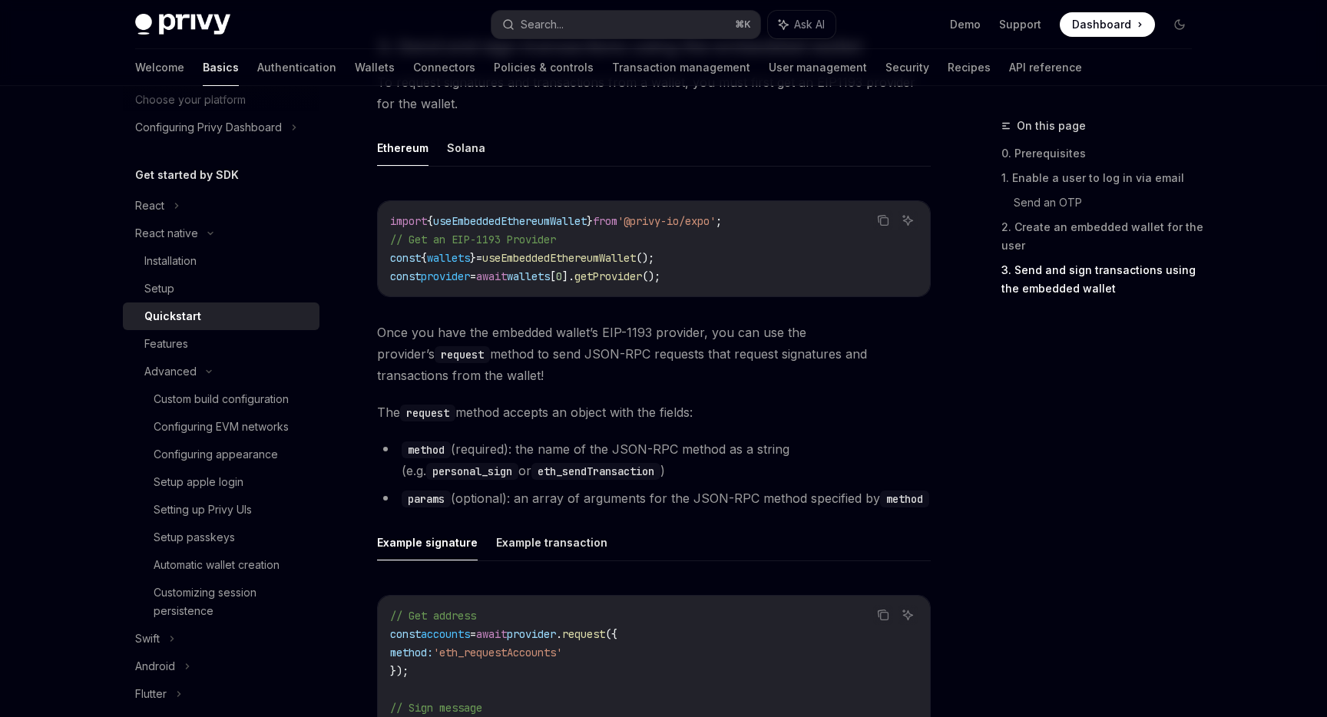
scroll to position [1742, 0]
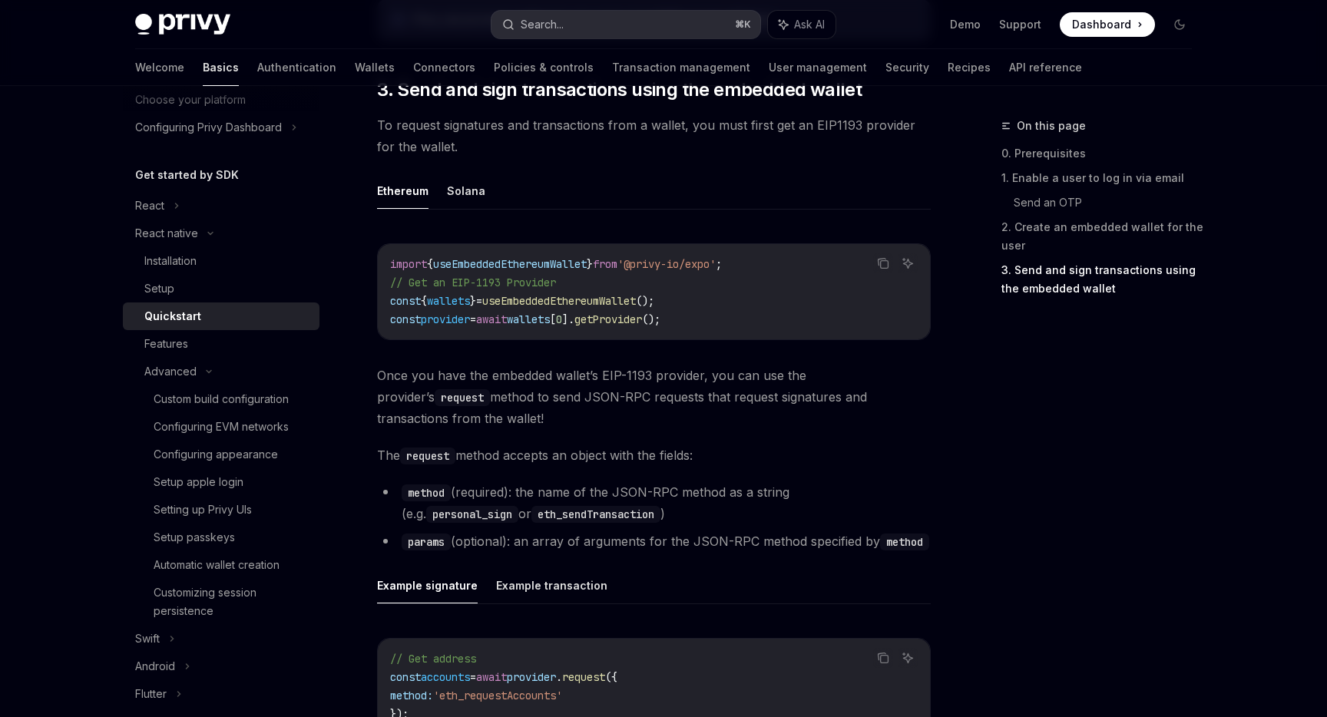
click at [682, 35] on button "Search... ⌘ K" at bounding box center [625, 25] width 269 height 28
click at [682, 35] on div "Recent searches Basics Get started by SDK React native Quickstart Ethereum Ethe…" at bounding box center [663, 358] width 1327 height 717
click at [682, 35] on button "Search... ⌘ K" at bounding box center [625, 25] width 269 height 28
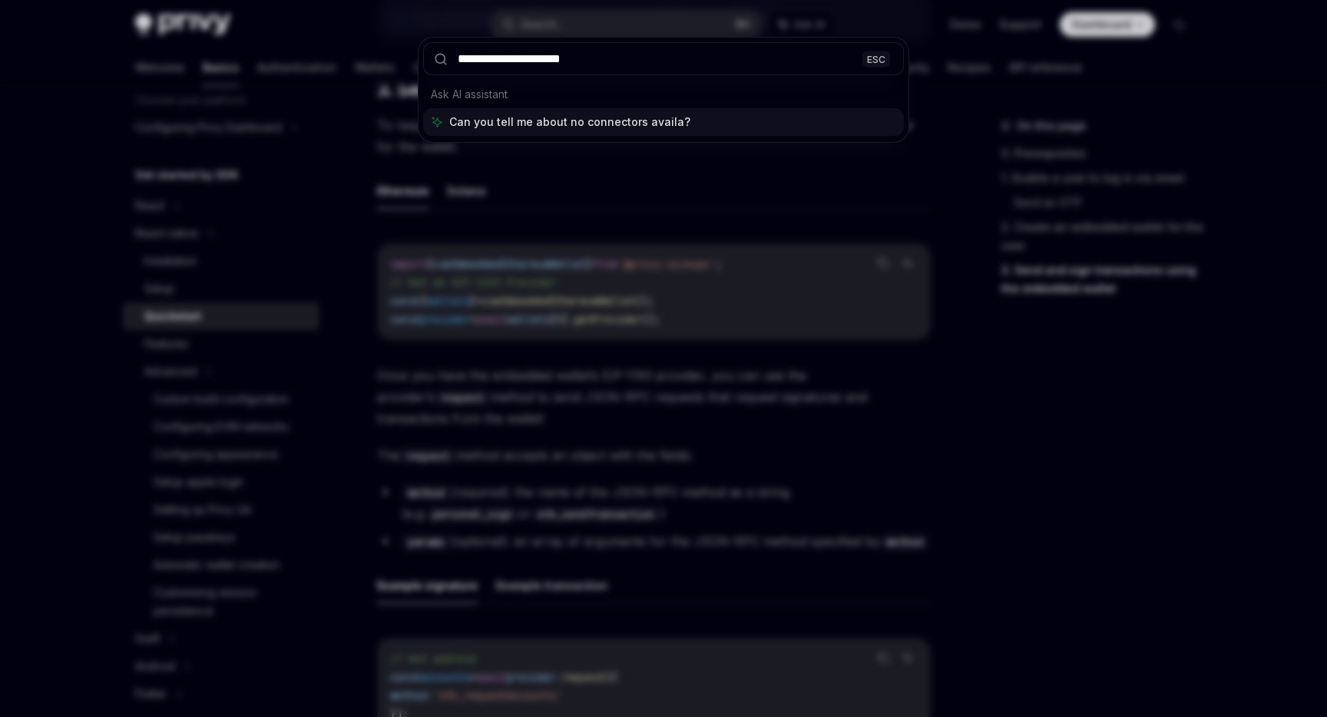
type input "**********"
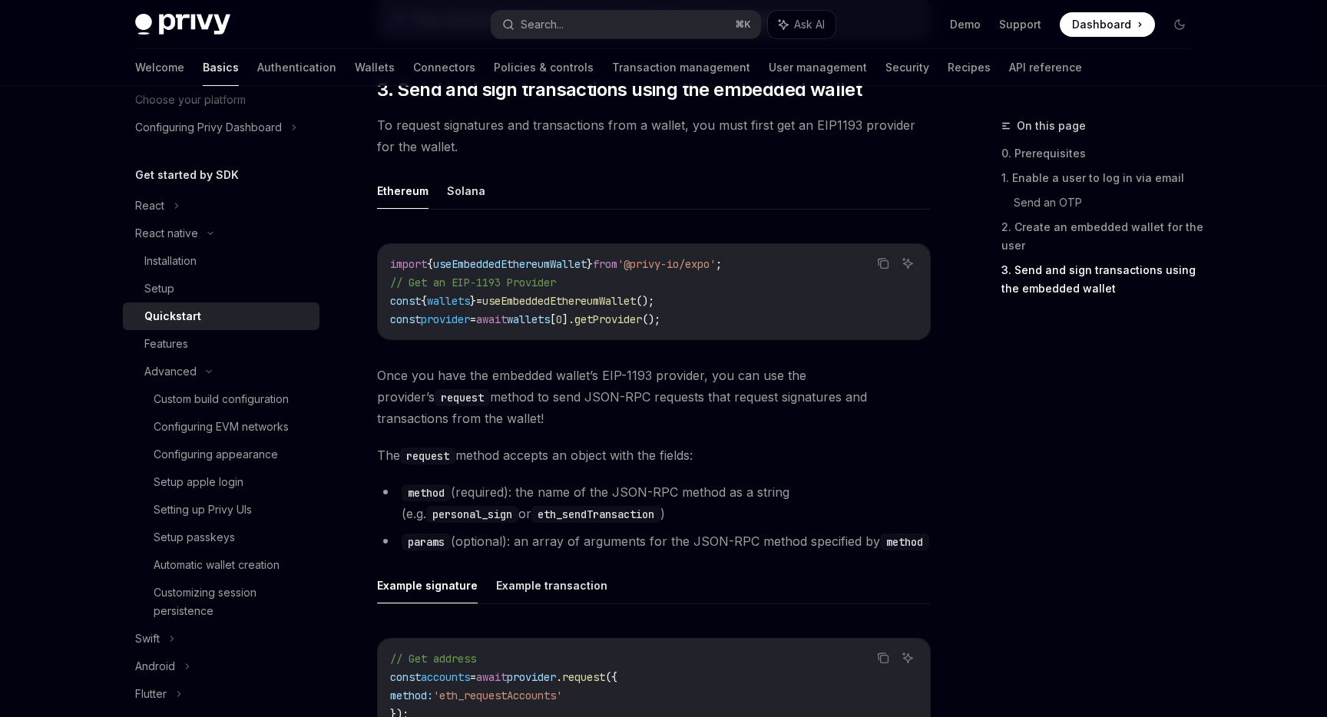
type textarea "*"
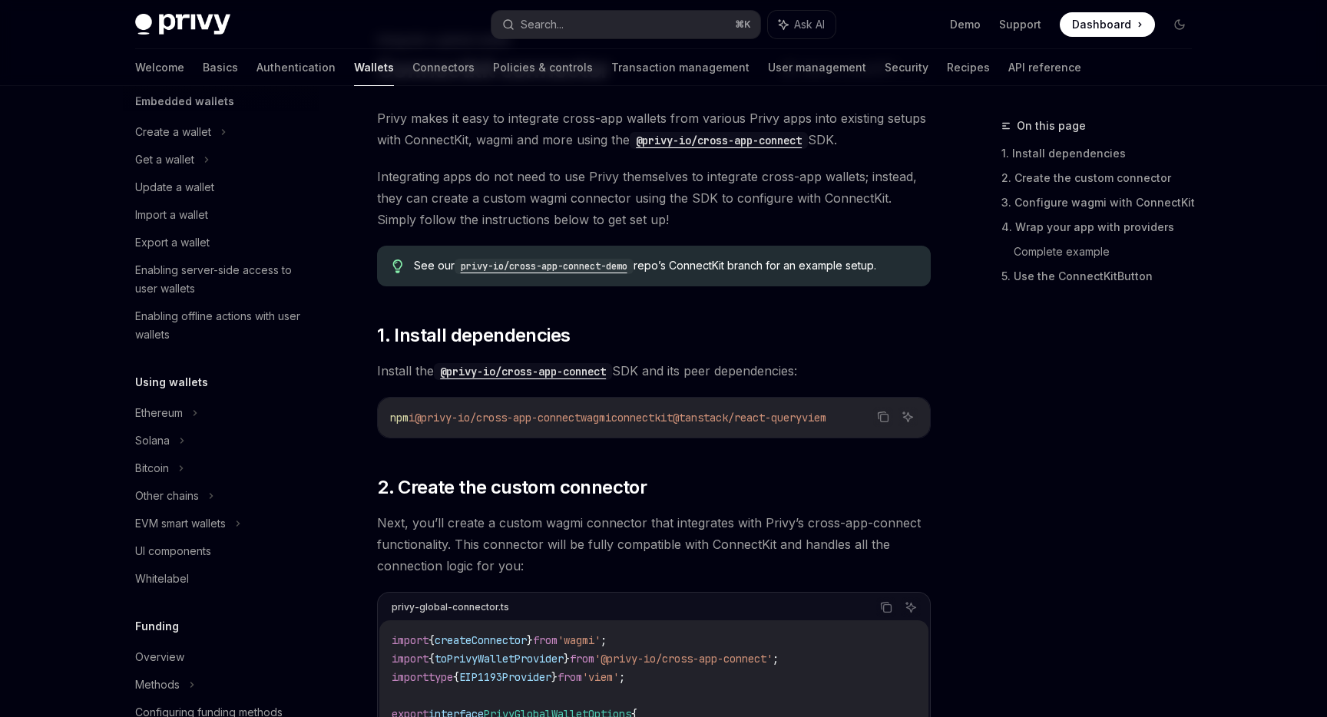
scroll to position [805, 0]
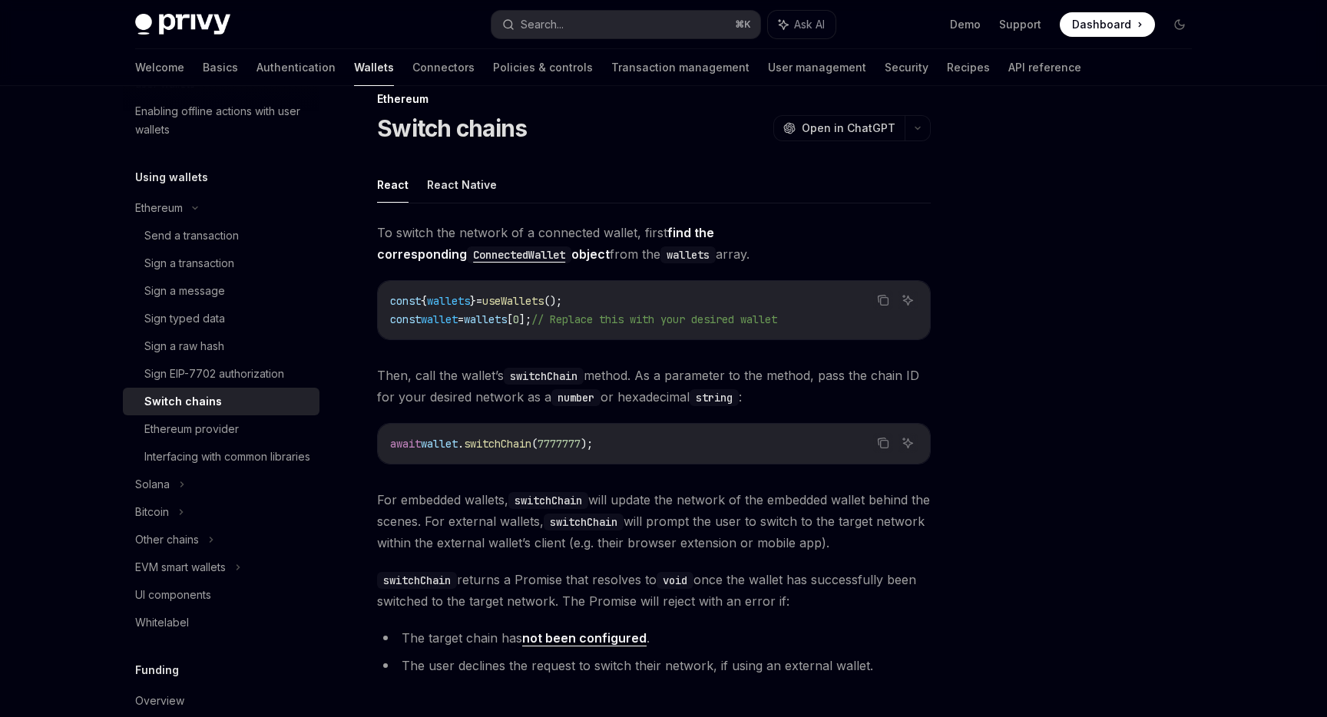
scroll to position [22, 0]
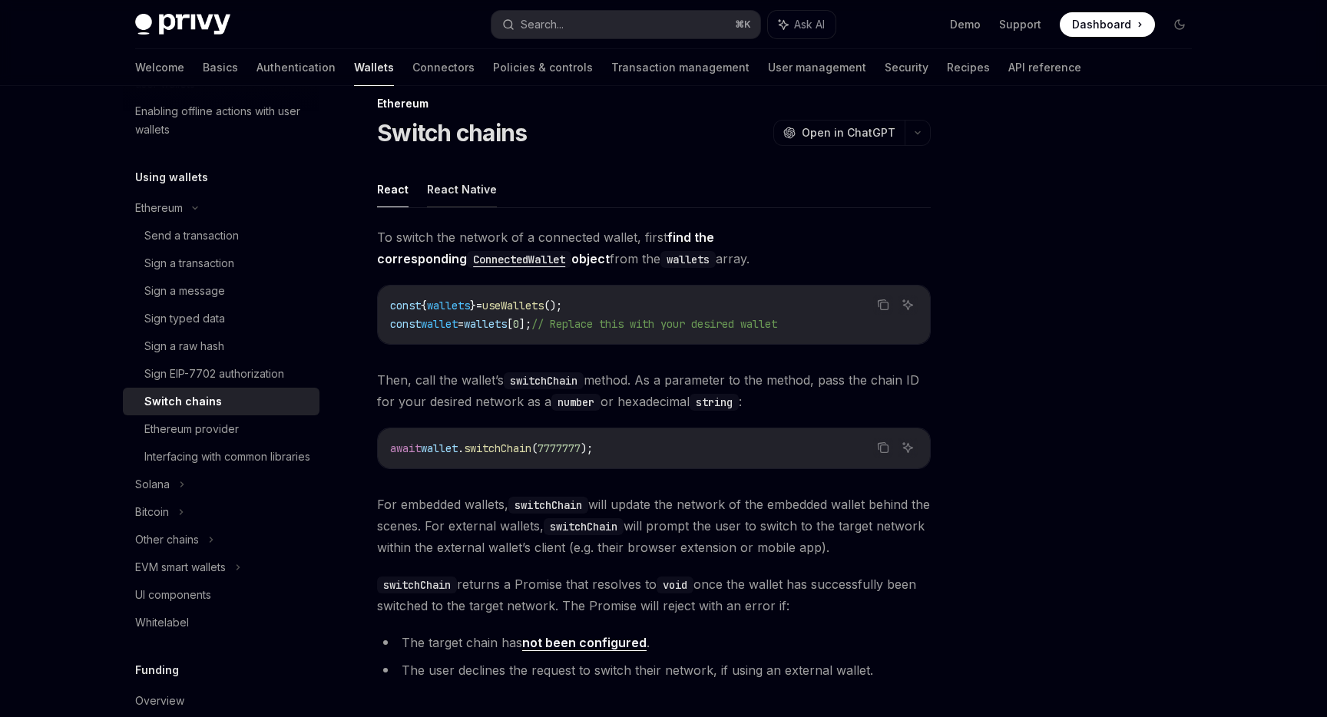
click at [456, 184] on button "React Native" at bounding box center [462, 189] width 70 height 36
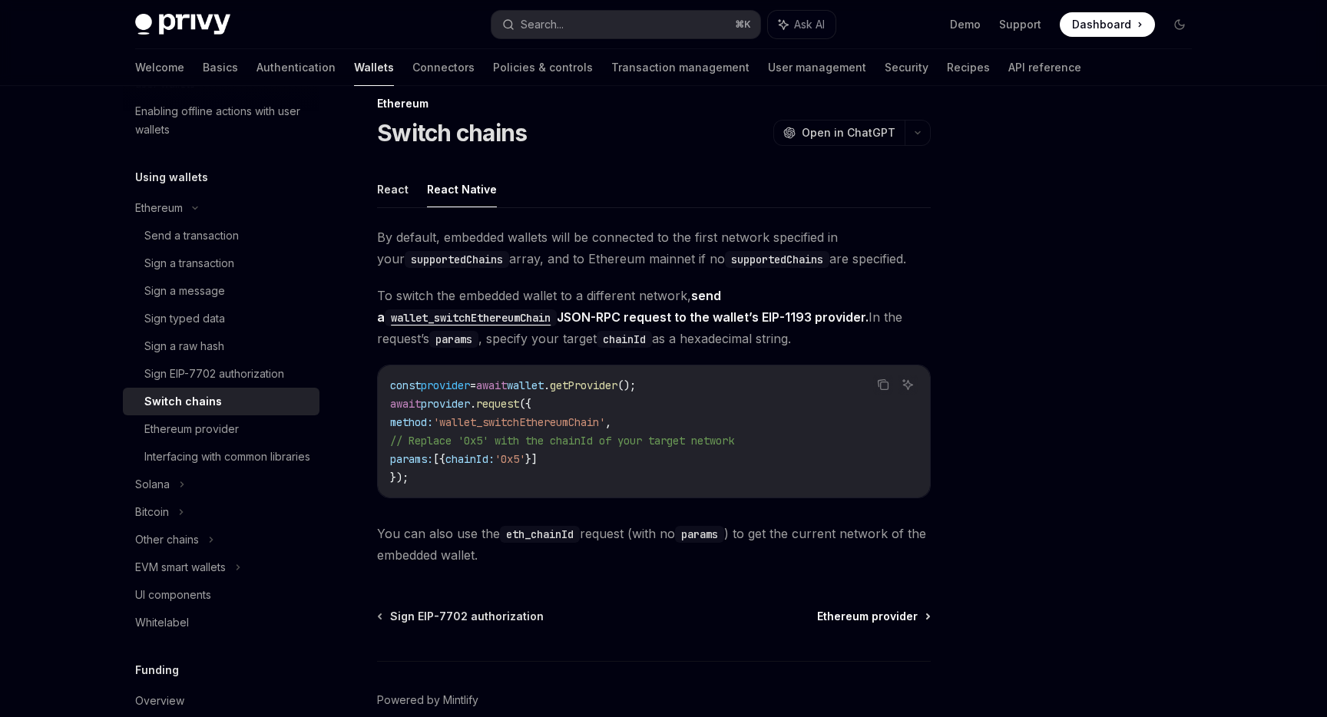
click at [882, 612] on span "Ethereum provider" at bounding box center [867, 616] width 101 height 15
type textarea "*"
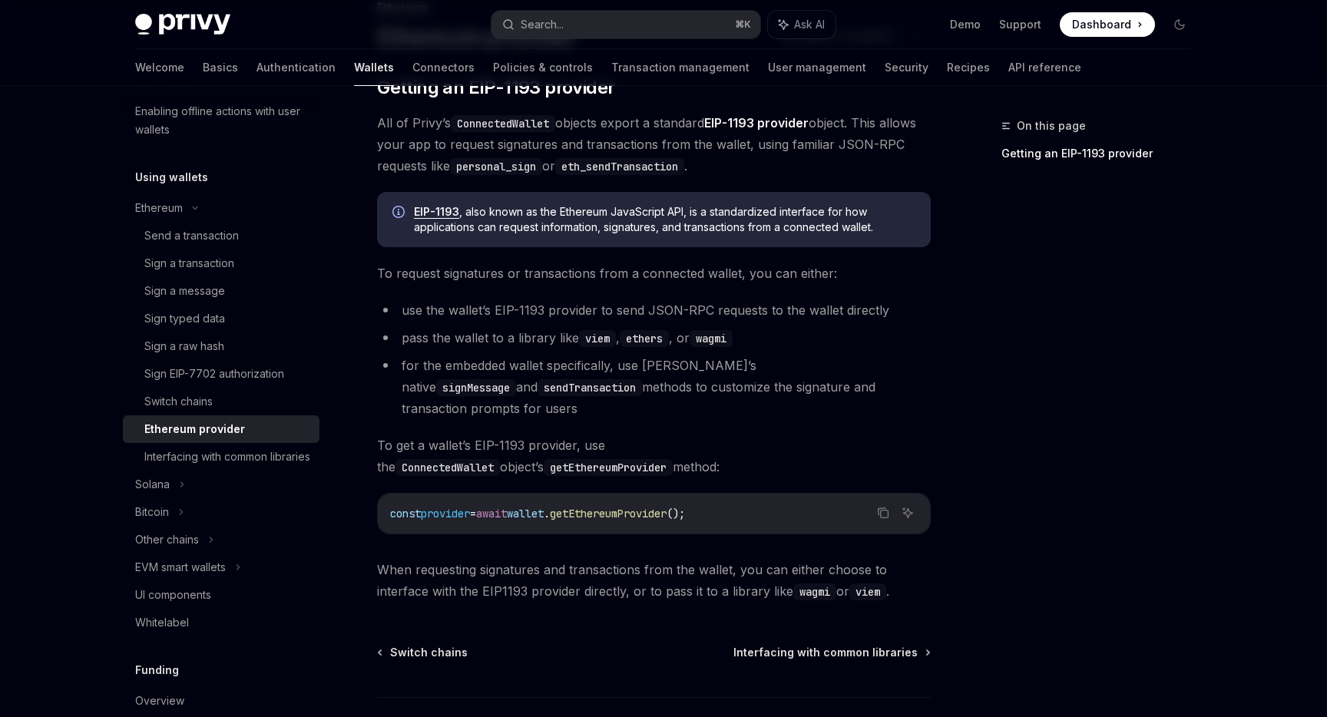
scroll to position [121, 0]
